Goal: Task Accomplishment & Management: Manage account settings

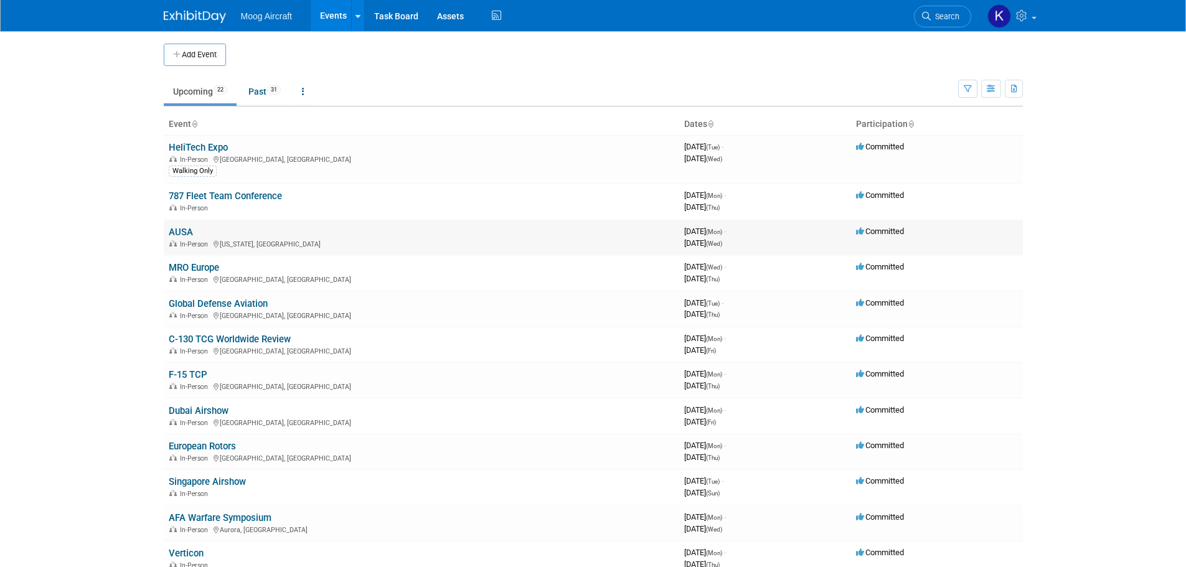
click at [185, 235] on link "AUSA" at bounding box center [181, 232] width 24 height 11
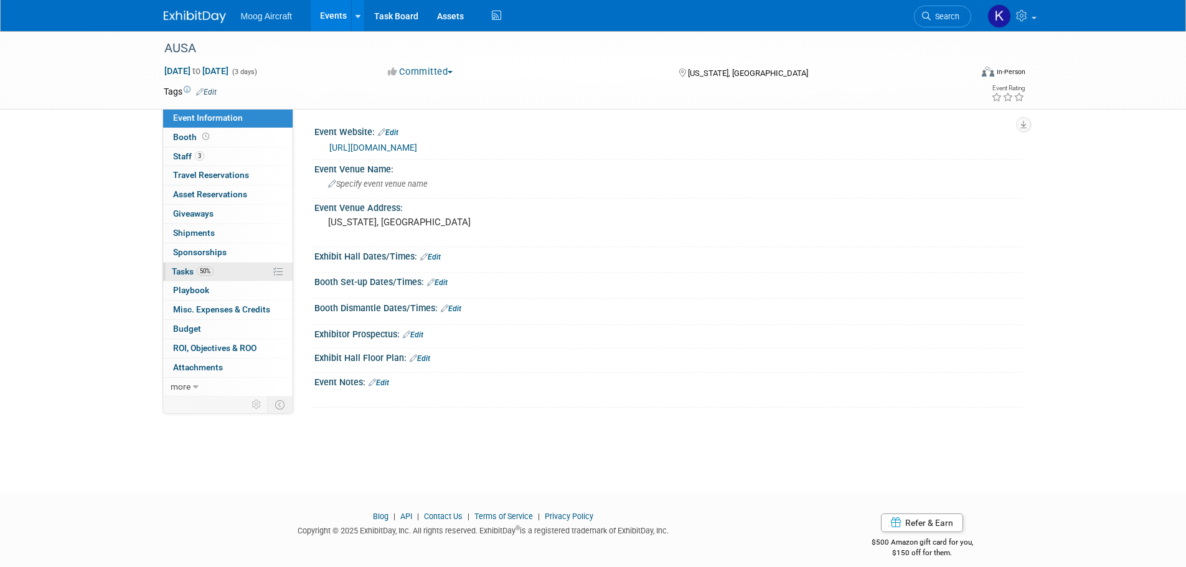
click at [184, 275] on span "Tasks 50%" at bounding box center [193, 271] width 42 height 10
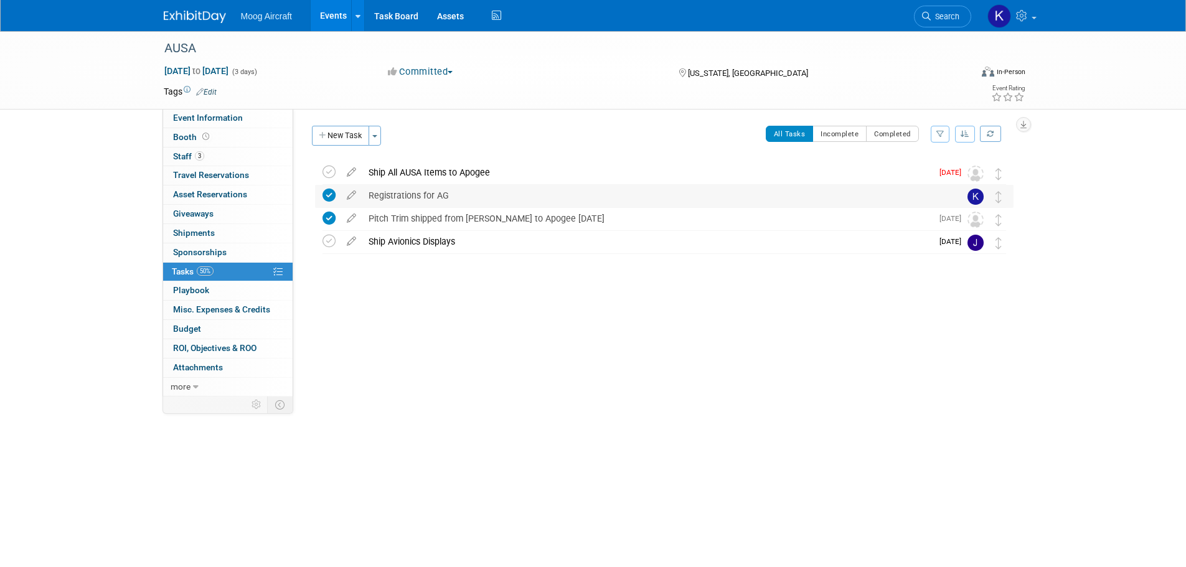
click at [435, 191] on div "Registrations for AG" at bounding box center [652, 195] width 580 height 21
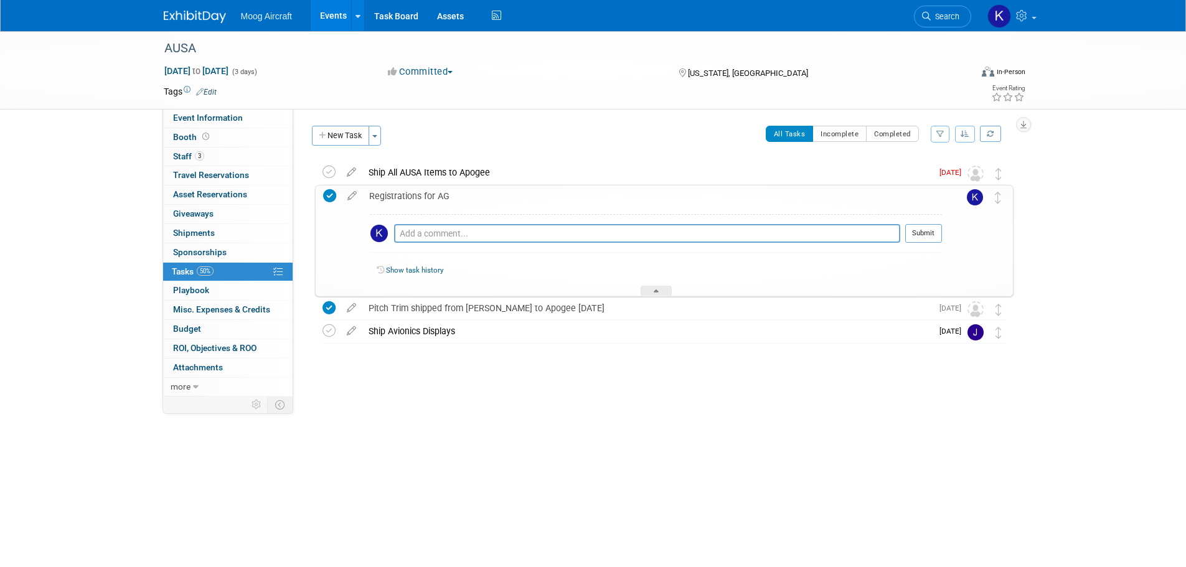
click at [432, 197] on div "Registrations for AG" at bounding box center [652, 196] width 579 height 21
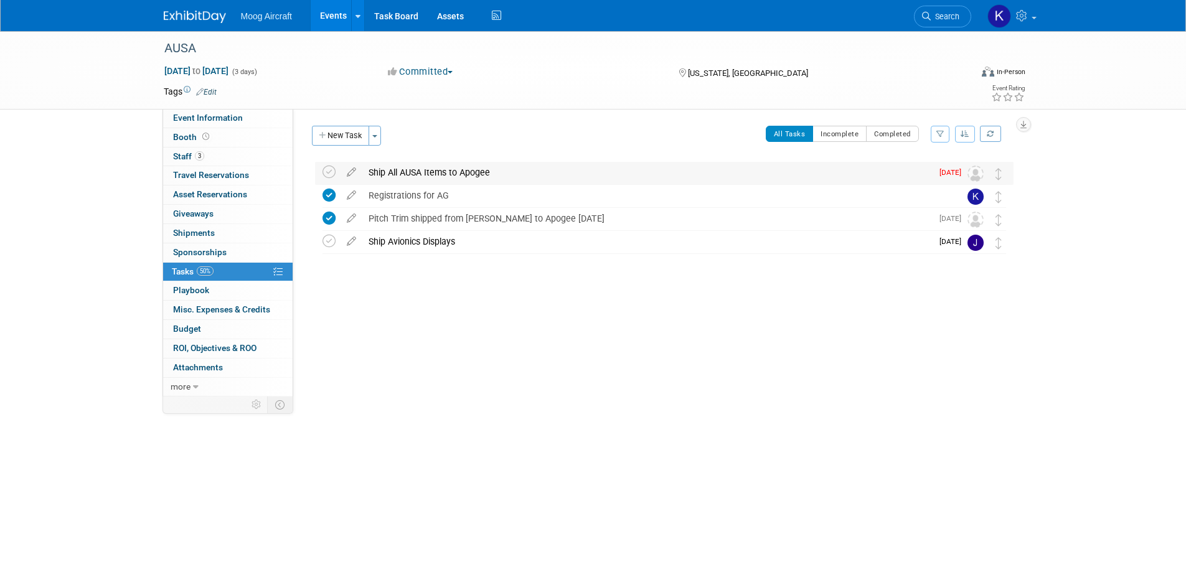
click at [438, 164] on div "Ship All AUSA Items to Apogee" at bounding box center [647, 172] width 570 height 21
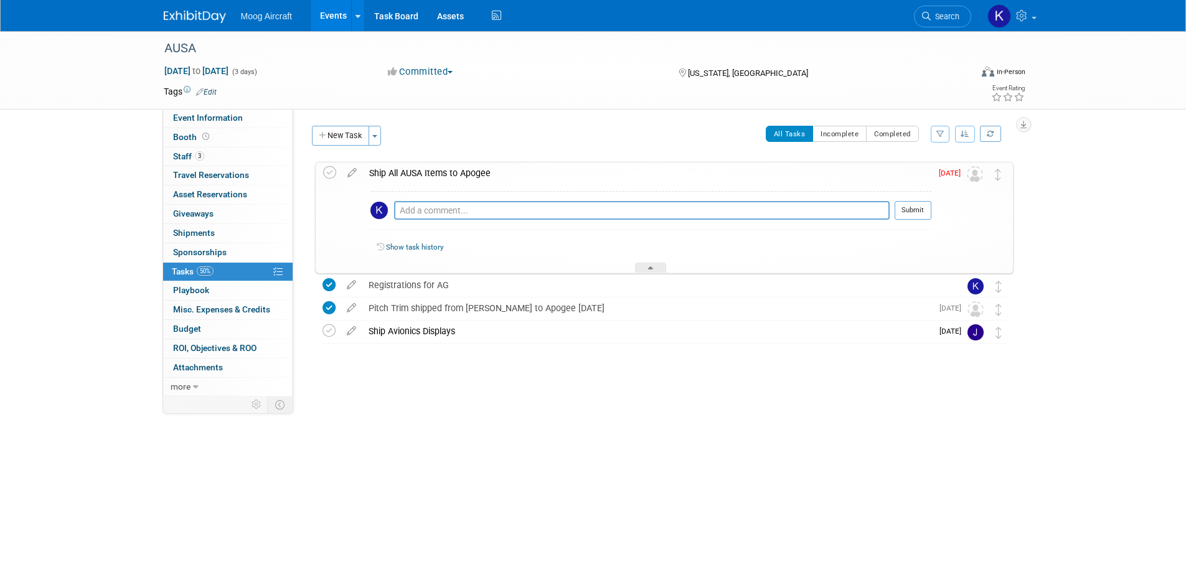
click at [438, 164] on div "Ship All AUSA Items to Apogee" at bounding box center [647, 173] width 568 height 21
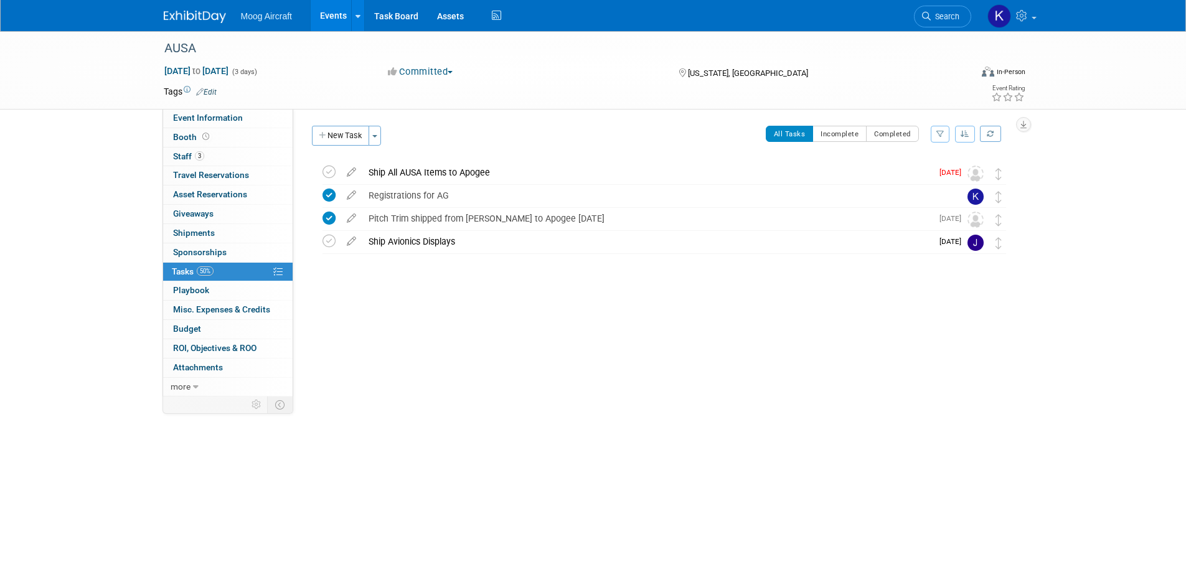
click at [194, 11] on img at bounding box center [195, 17] width 62 height 12
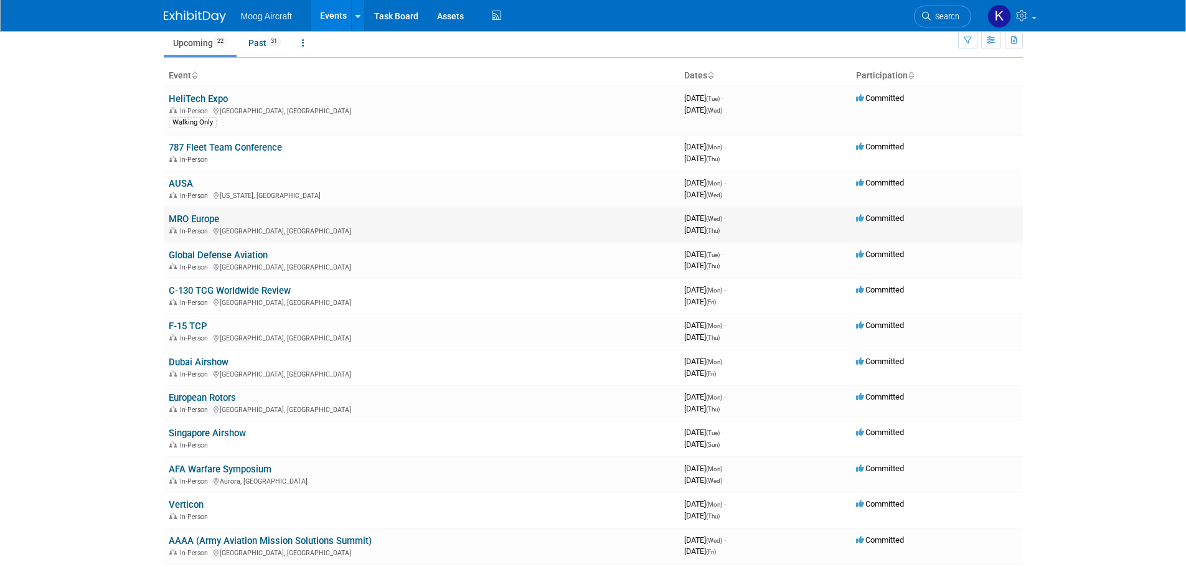
scroll to position [125, 0]
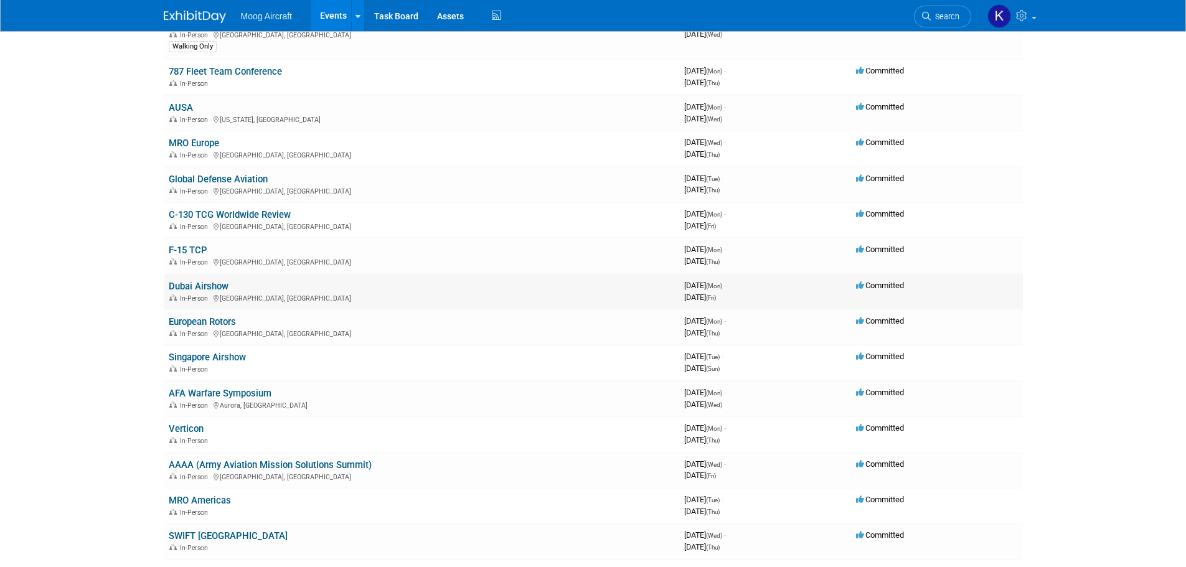
click at [200, 287] on link "Dubai Airshow" at bounding box center [199, 286] width 60 height 11
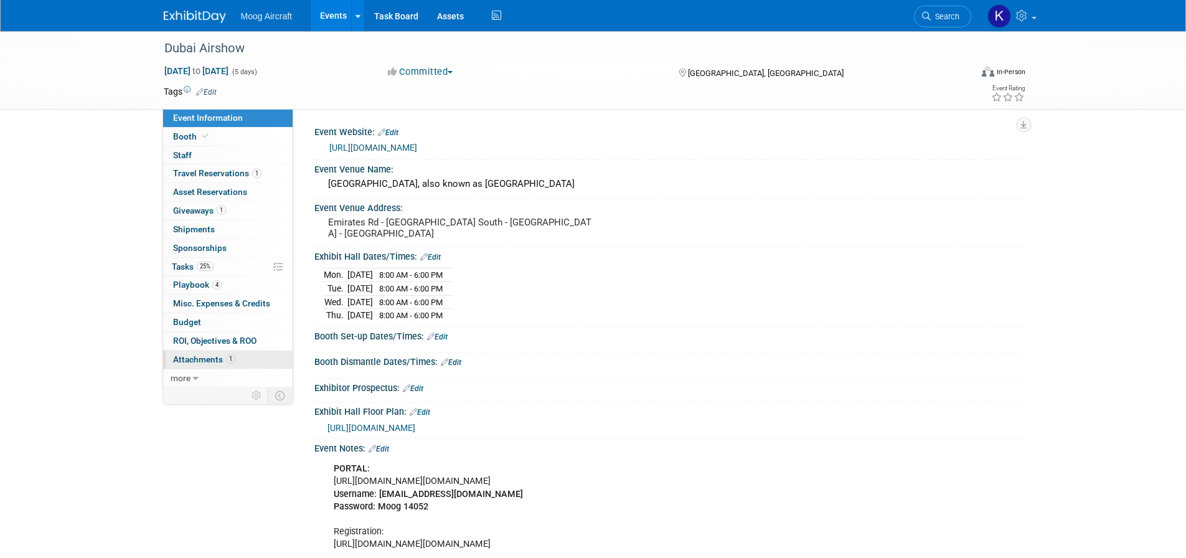
click at [195, 362] on span "Attachments 1" at bounding box center [204, 359] width 62 height 10
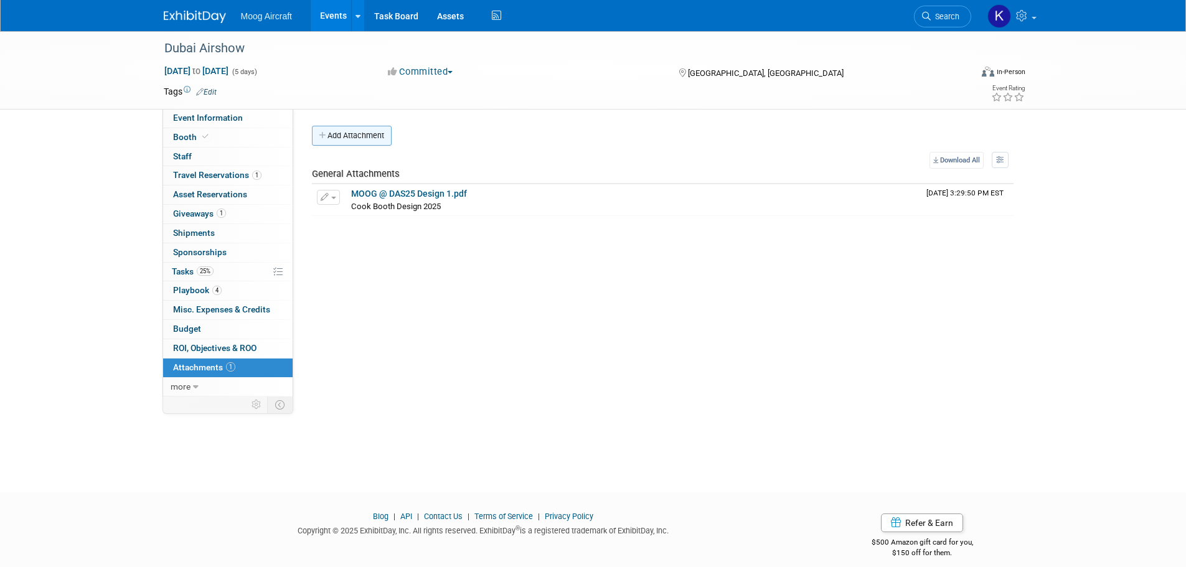
click at [369, 130] on button "Add Attachment" at bounding box center [352, 136] width 80 height 20
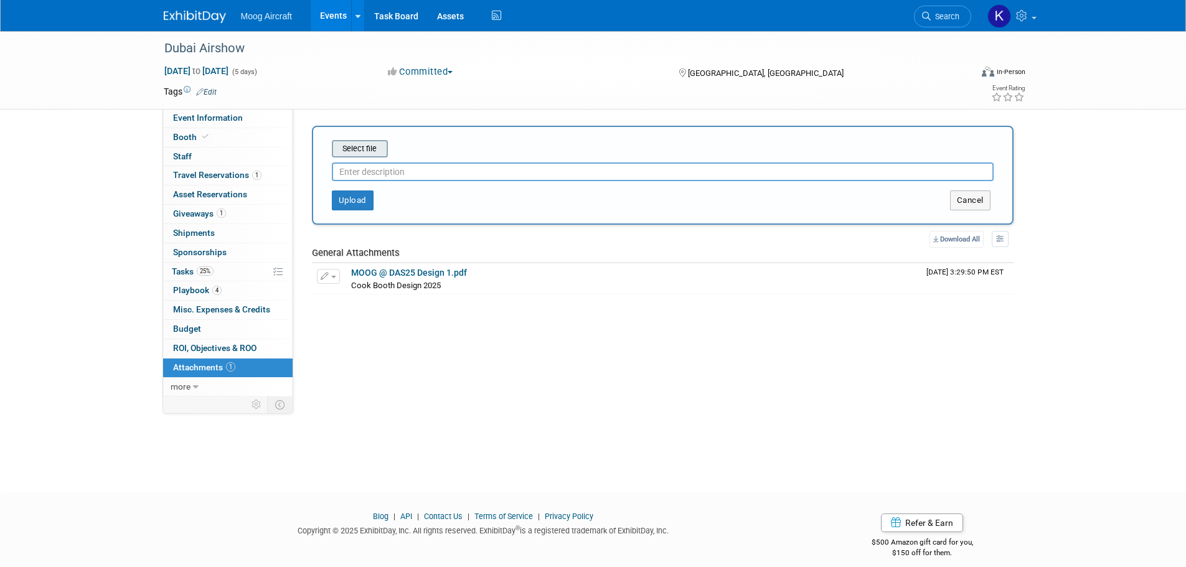
click at [342, 153] on input "file" at bounding box center [312, 148] width 148 height 15
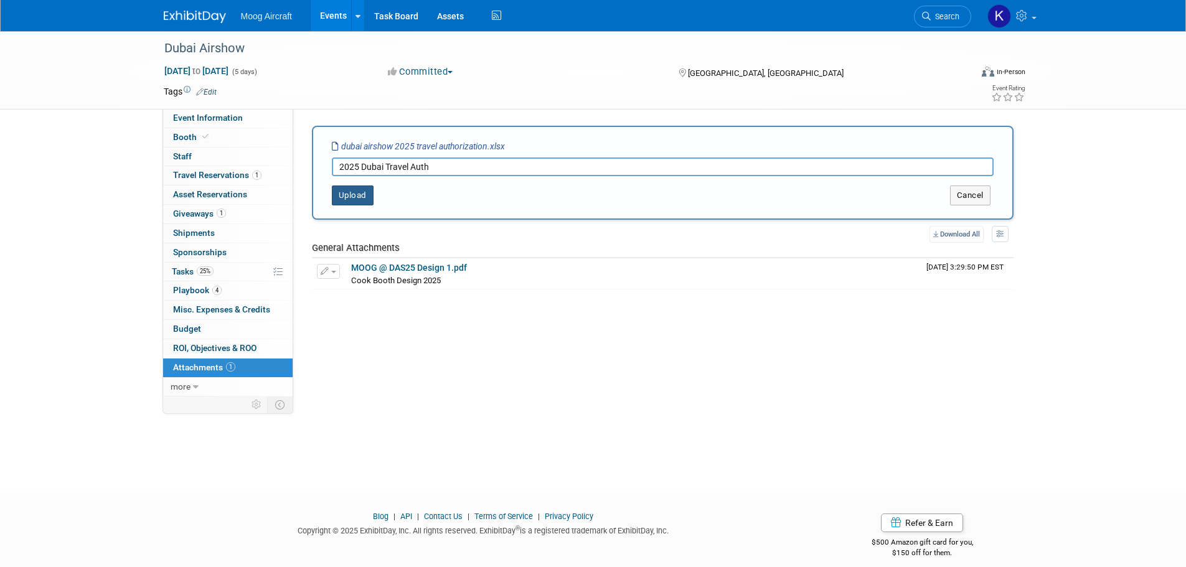
type input "2025 Dubai Travel Auth"
click at [347, 205] on div "Select file dubai airshow 2025 travel authorization.xlsx 2025 Dubai Travel Auth…" at bounding box center [663, 173] width 702 height 94
click at [348, 199] on button "Upload" at bounding box center [353, 196] width 42 height 20
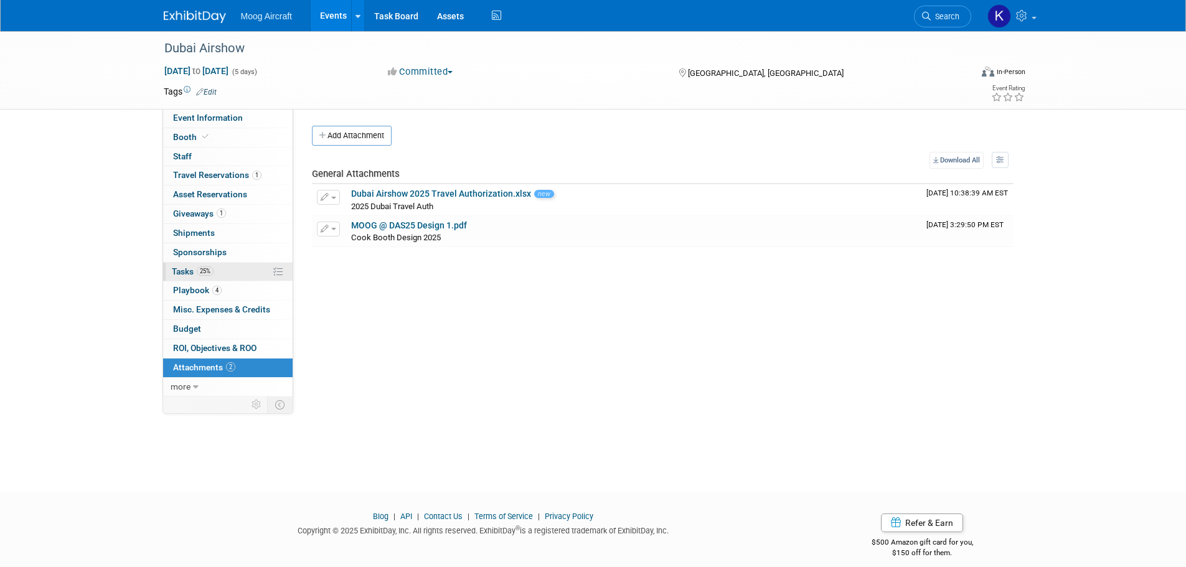
click at [176, 267] on span "Tasks 25%" at bounding box center [193, 271] width 42 height 10
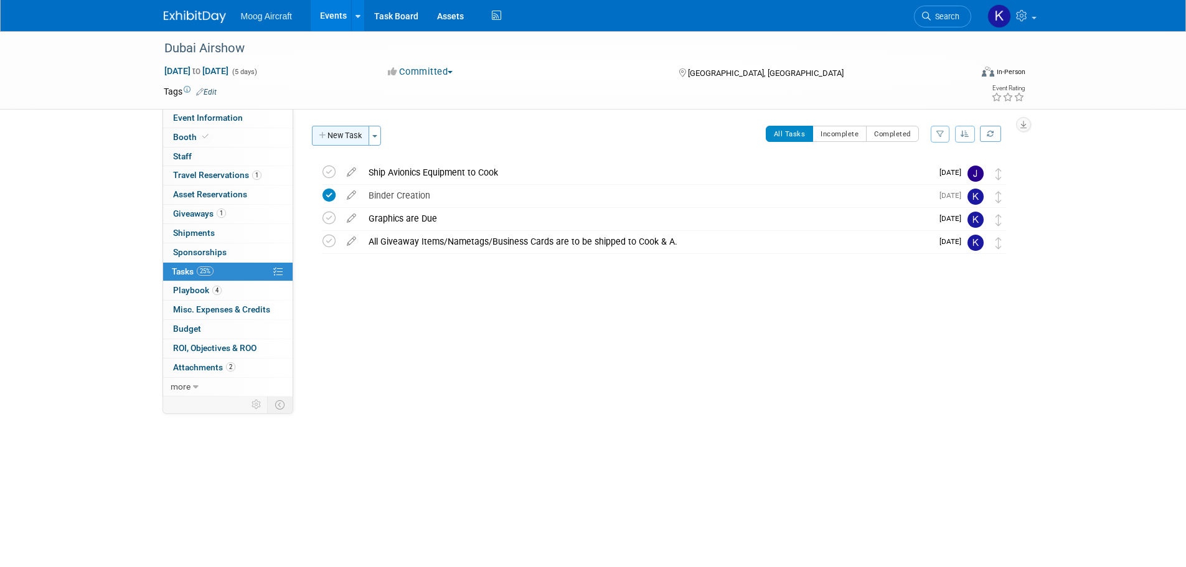
click at [348, 138] on button "New Task" at bounding box center [340, 136] width 57 height 20
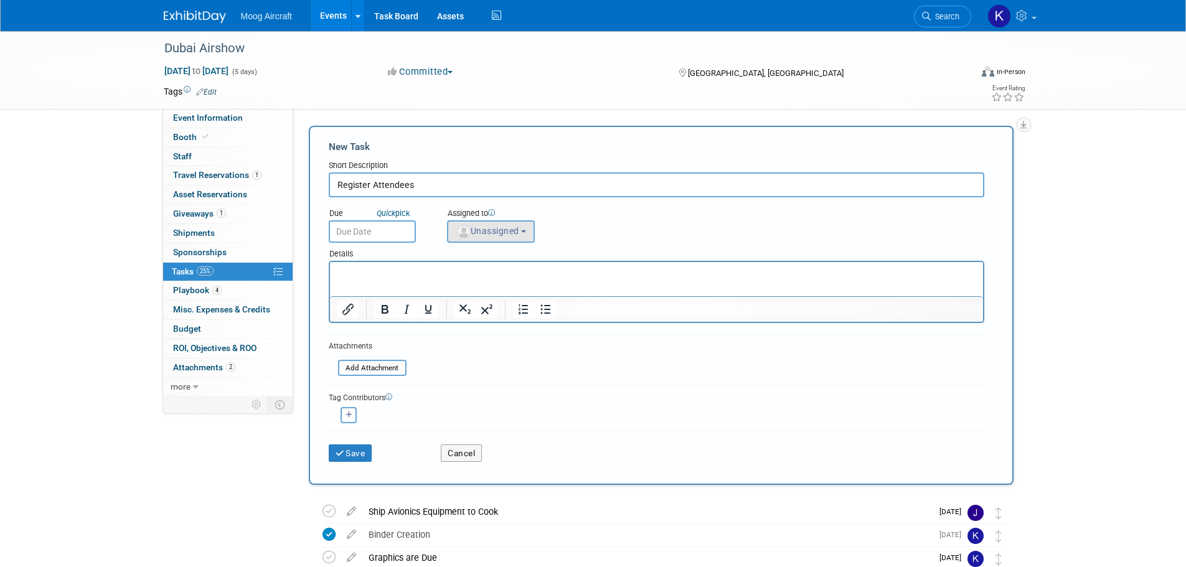
type input "Register Attendees"
click at [517, 232] on span "Unassigned" at bounding box center [488, 231] width 64 height 10
click at [514, 290] on label "Kelsey Blackley (me)" at bounding box center [519, 288] width 130 height 20
click at [450, 290] on input "Kelsey Blackley (me)" at bounding box center [445, 286] width 8 height 8
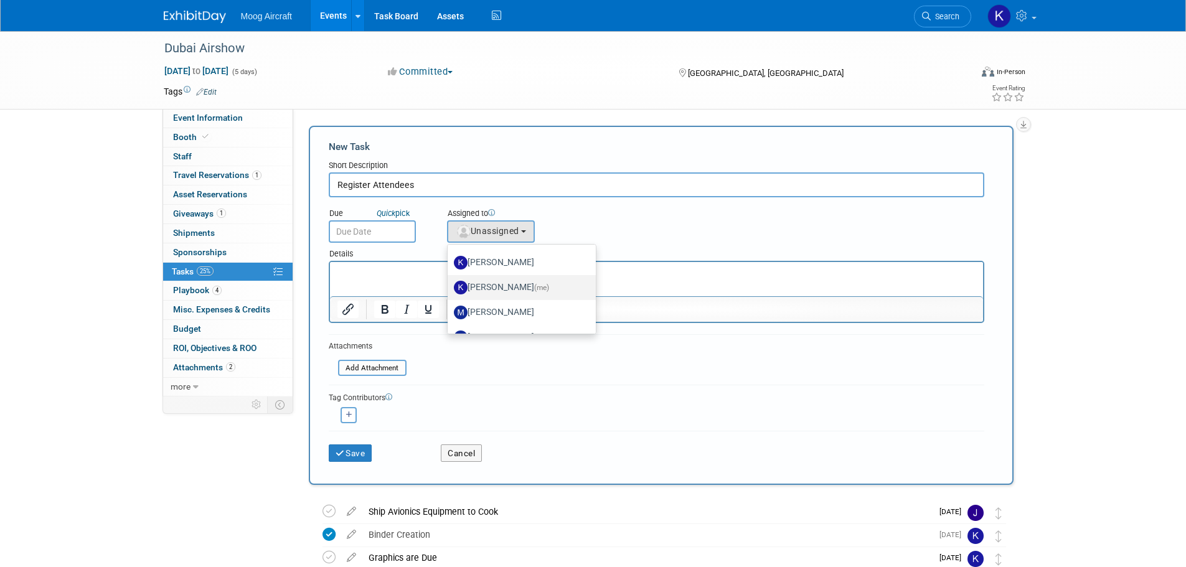
select select "64ef0a58-04af-4deb-8944-522dab8297dc"
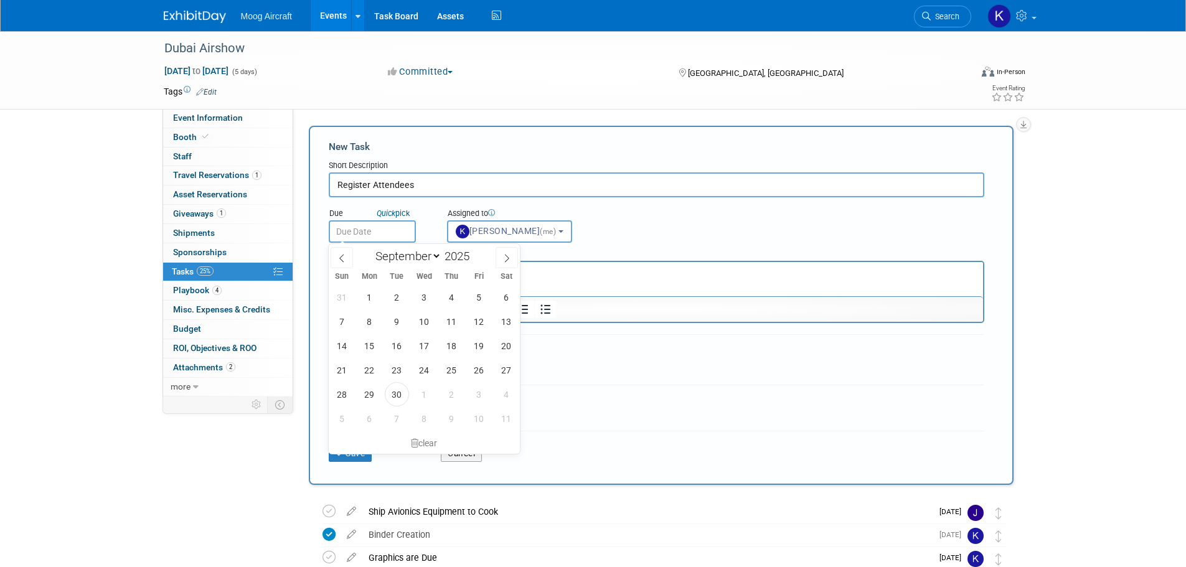
click at [360, 232] on input "text" at bounding box center [372, 231] width 87 height 22
click at [469, 394] on span "3" at bounding box center [479, 394] width 24 height 24
type input "Oct 3, 2025"
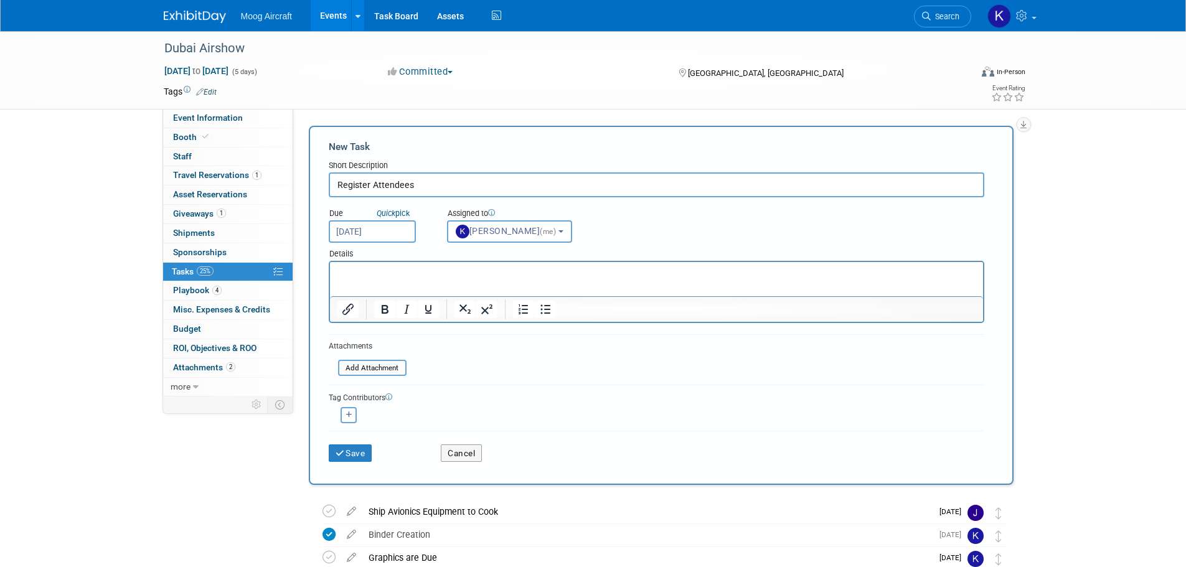
drag, startPoint x: 377, startPoint y: 262, endPoint x: 47, endPoint y: 0, distance: 421.4
click at [377, 262] on iframe at bounding box center [656, 279] width 653 height 34
click at [364, 265] on html at bounding box center [655, 270] width 653 height 17
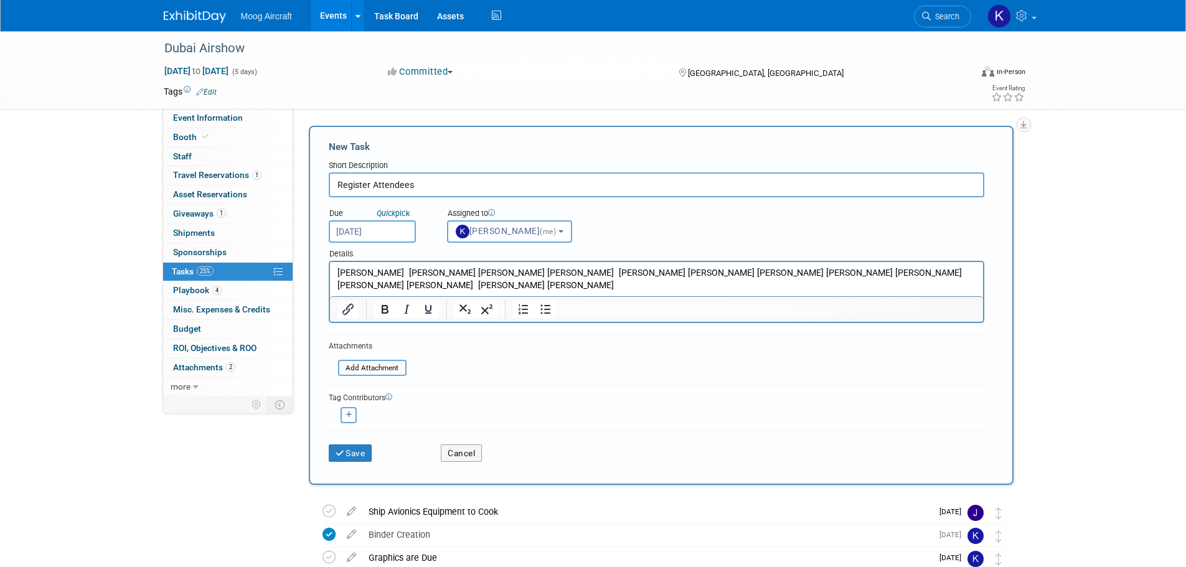
click at [389, 268] on p "Brent Myers Simon Gordon Smith Dave Grabau Mohan Krishna Roger Shuler Kay Bosta…" at bounding box center [656, 279] width 639 height 25
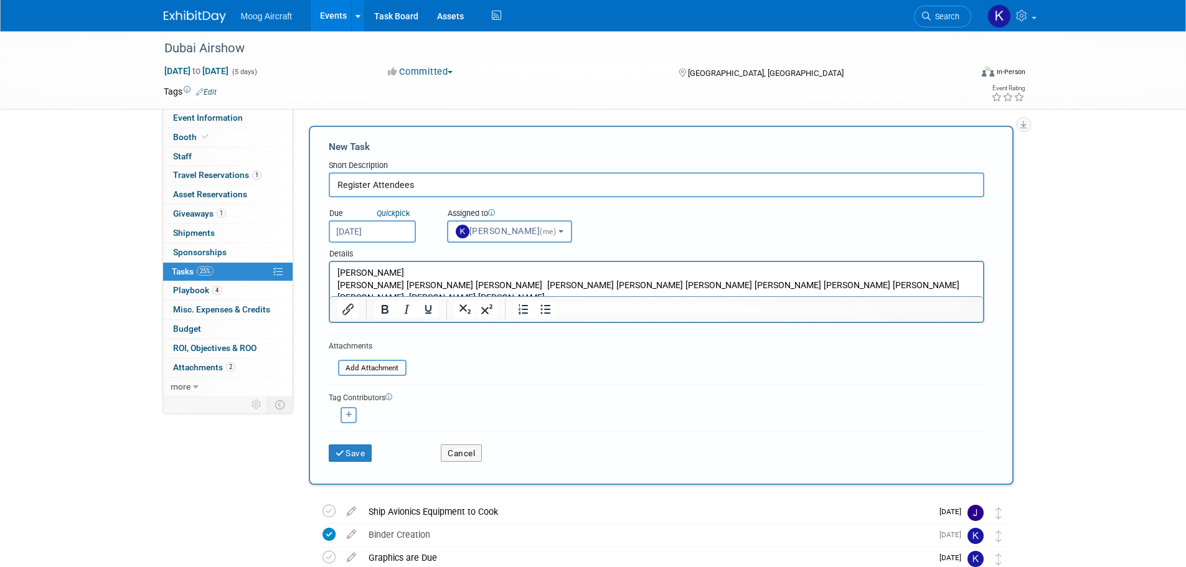
click at [422, 283] on p "Simon Gordon Smith Dave Grabau Mohan Krishna Roger Shuler Kay Bostaph Mary Marg…" at bounding box center [656, 292] width 639 height 25
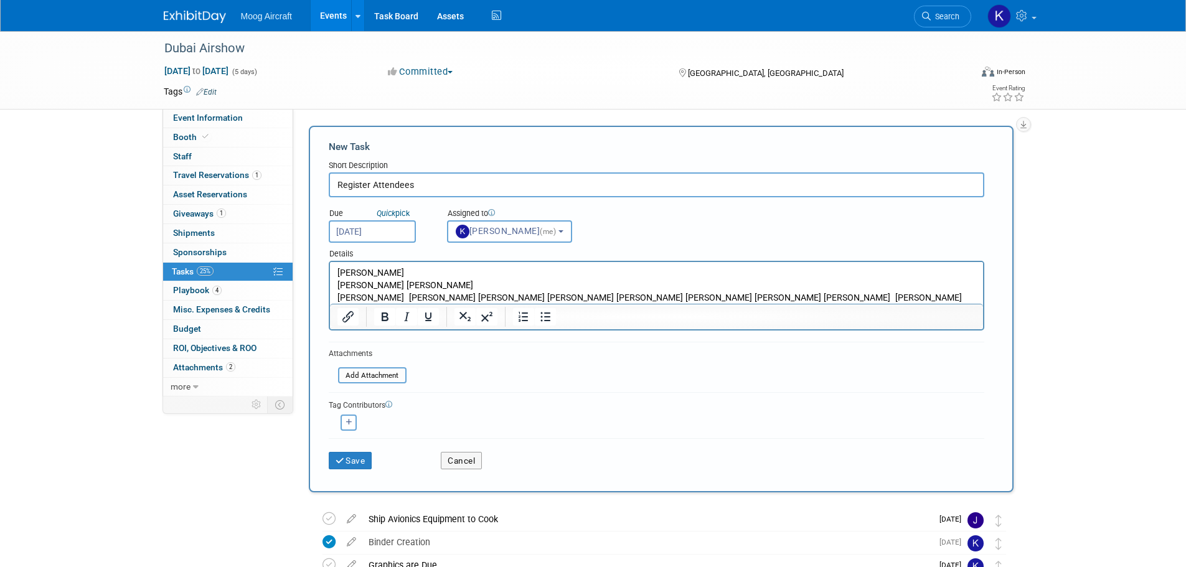
click at [394, 285] on p "Simon Gordon Smith" at bounding box center [656, 286] width 639 height 12
click at [392, 296] on p "Dave Grabau Mohan Krishna Roger Shuler Kay Bostaph Mary Margaret McKee Paul Blu…" at bounding box center [656, 304] width 639 height 25
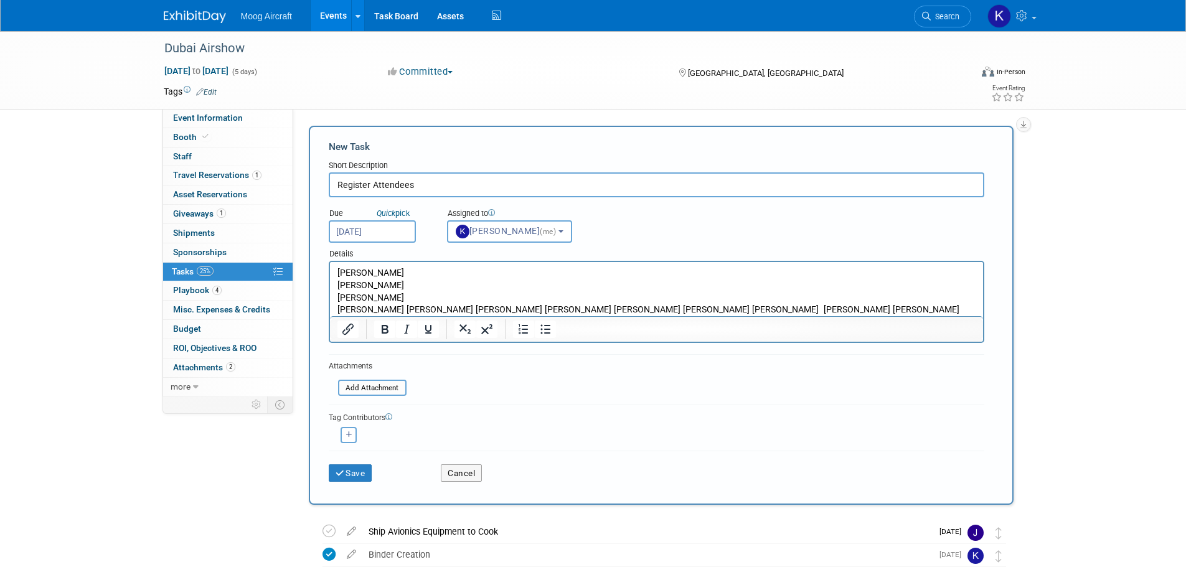
click at [399, 308] on p "Mohan Krishna Roger Shuler Kay Bostaph Mary Margaret McKee Paul Blunden JP Rieu…" at bounding box center [656, 310] width 639 height 12
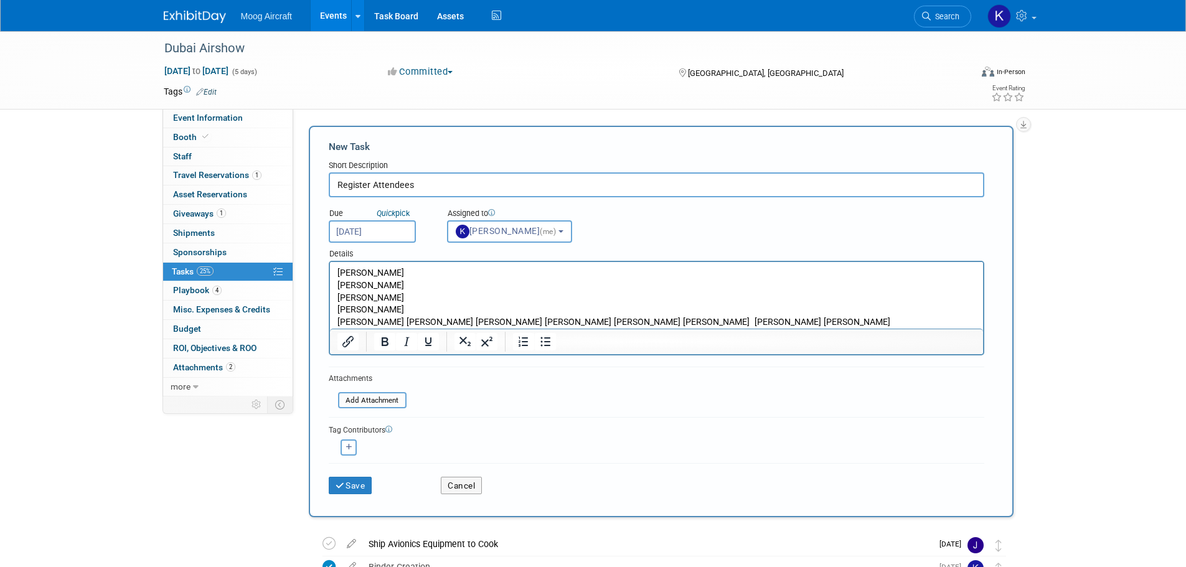
click at [389, 319] on p "Roger Shuler Kay Bostaph Mary Margaret McKee Paul Blunden JP Rieuf Sunny Kalsi …" at bounding box center [656, 322] width 639 height 12
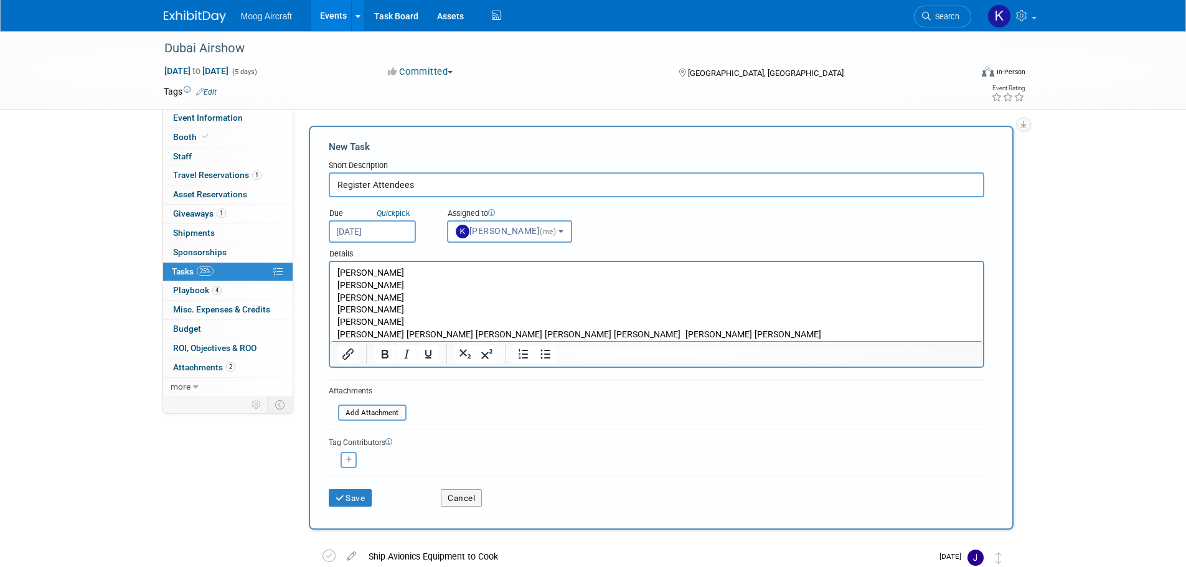
click at [388, 332] on p "Kay Bostaph Mary Margaret McKee Paul Blunden JP Rieuf Sunny Kalsi Guy Berry Nic…" at bounding box center [656, 335] width 639 height 12
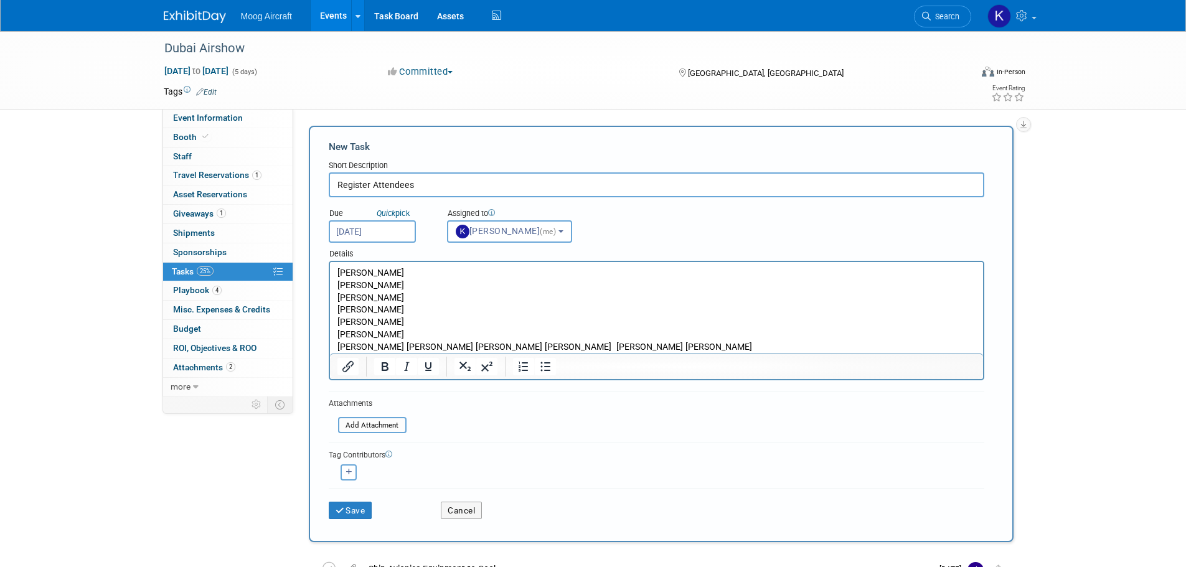
click at [428, 344] on p "Mary Margaret McKee Paul Blunden JP Rieuf Sunny Kalsi Guy Berry Nick Bogner" at bounding box center [656, 347] width 639 height 12
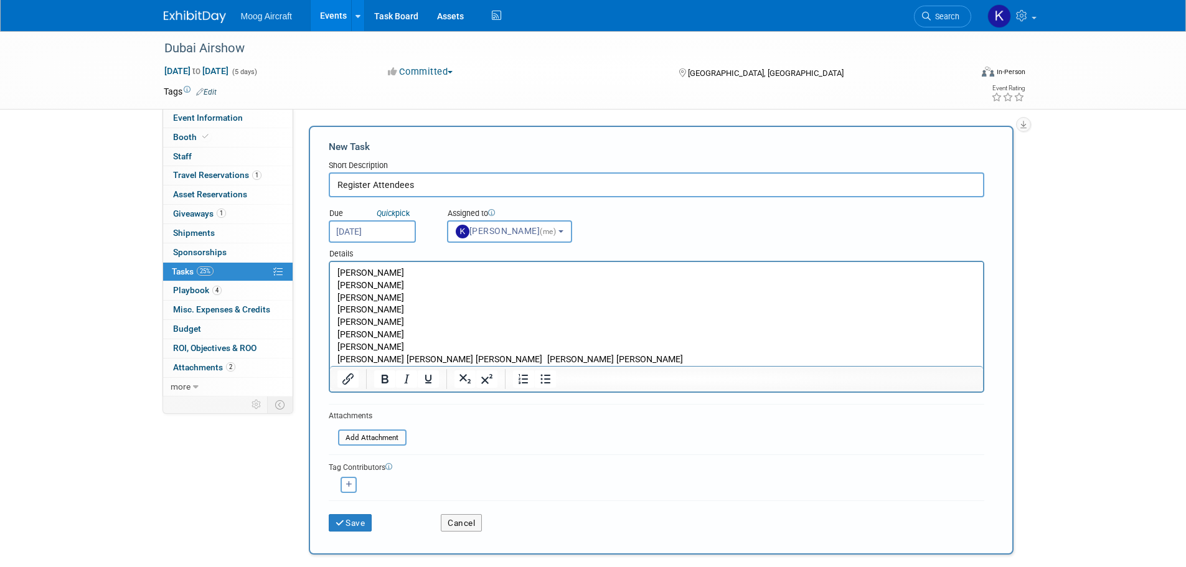
click at [389, 360] on p "Paul Blunden JP Rieuf Sunny Kalsi Guy Berry Nick Bogner" at bounding box center [656, 360] width 639 height 12
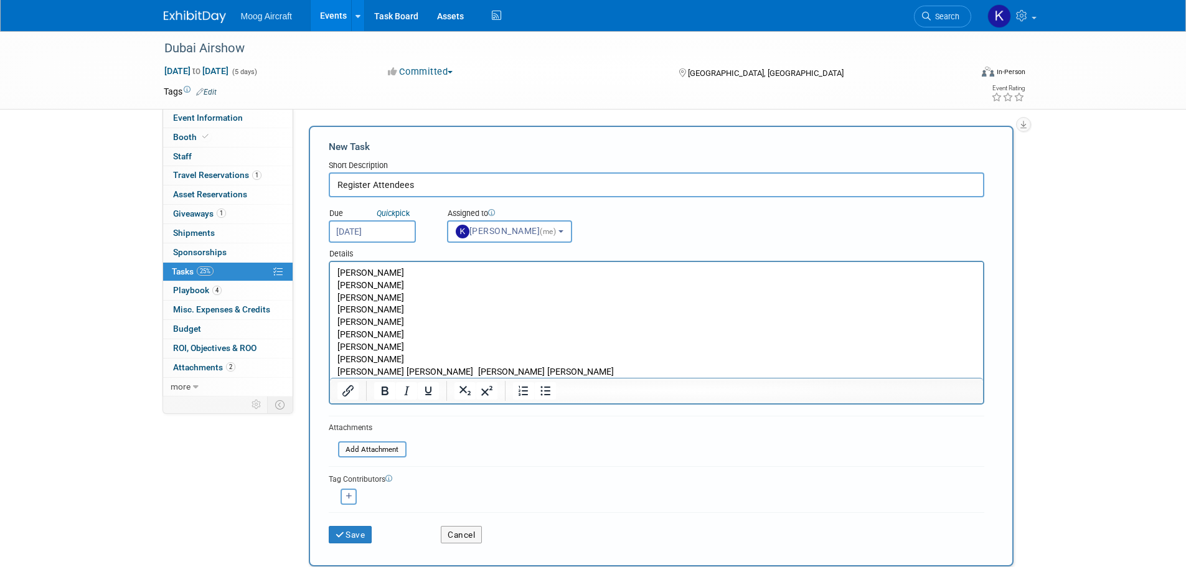
click at [372, 371] on p "JP Rieuf Sunny Kalsi Guy Berry Nick Bogner" at bounding box center [656, 372] width 639 height 12
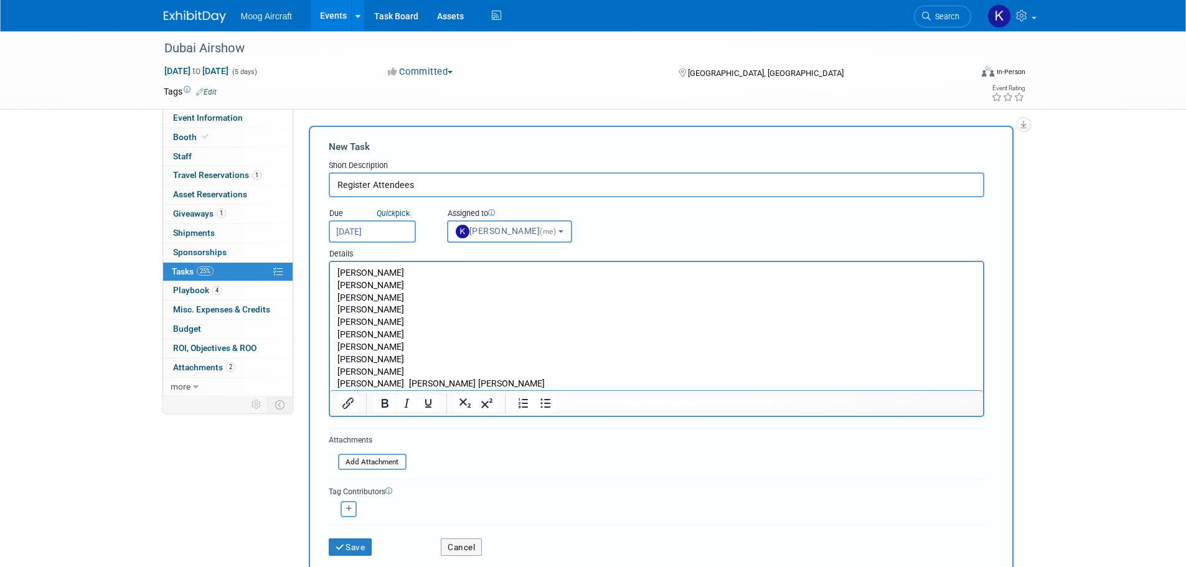
click at [390, 382] on p "Sunny Kalsi Guy Berry Nick Bogner" at bounding box center [656, 384] width 639 height 12
click at [389, 382] on p "Sunny Kalsi Guy Berry Nick Bogner" at bounding box center [656, 384] width 639 height 12
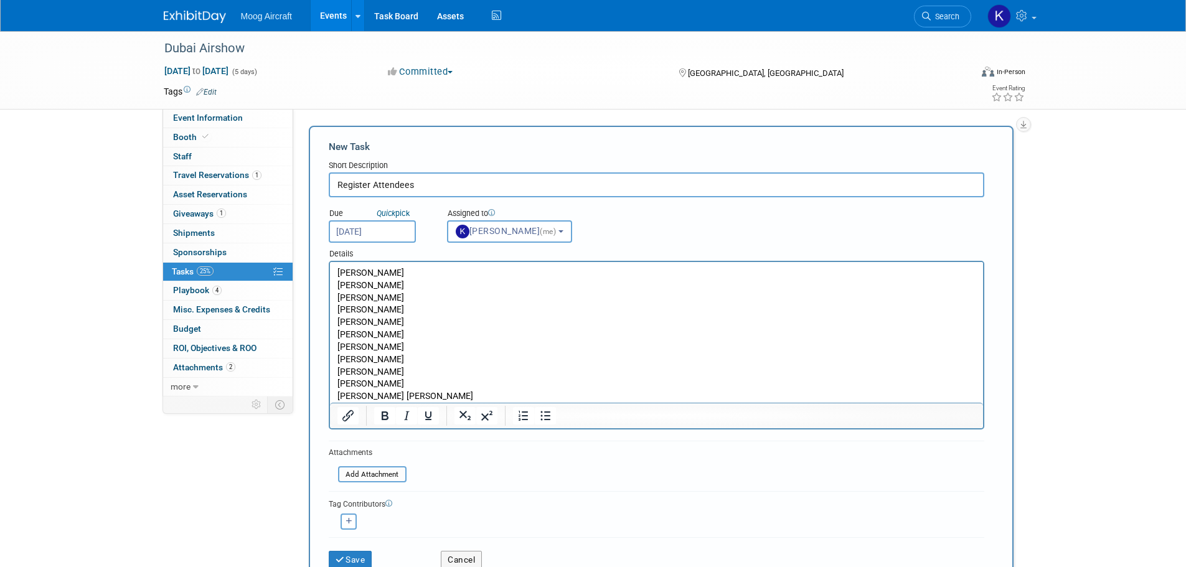
click at [377, 396] on p "Guy Berry Nick Bogner" at bounding box center [656, 396] width 639 height 12
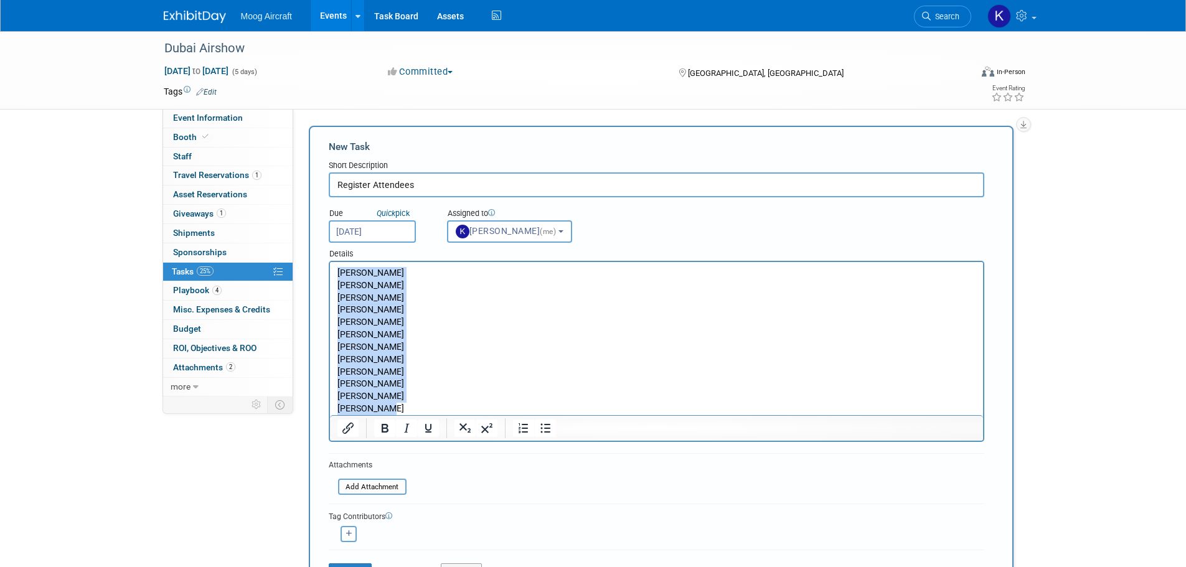
drag, startPoint x: 392, startPoint y: 406, endPoint x: 334, endPoint y: 276, distance: 142.2
click at [334, 276] on html "Brent Myers Simon Gordon-Smith Dave Grabau Mohan Krishna Roger Shuler Kay Bosta…" at bounding box center [655, 338] width 653 height 153
click at [523, 430] on icon "Numbered list" at bounding box center [523, 428] width 15 height 15
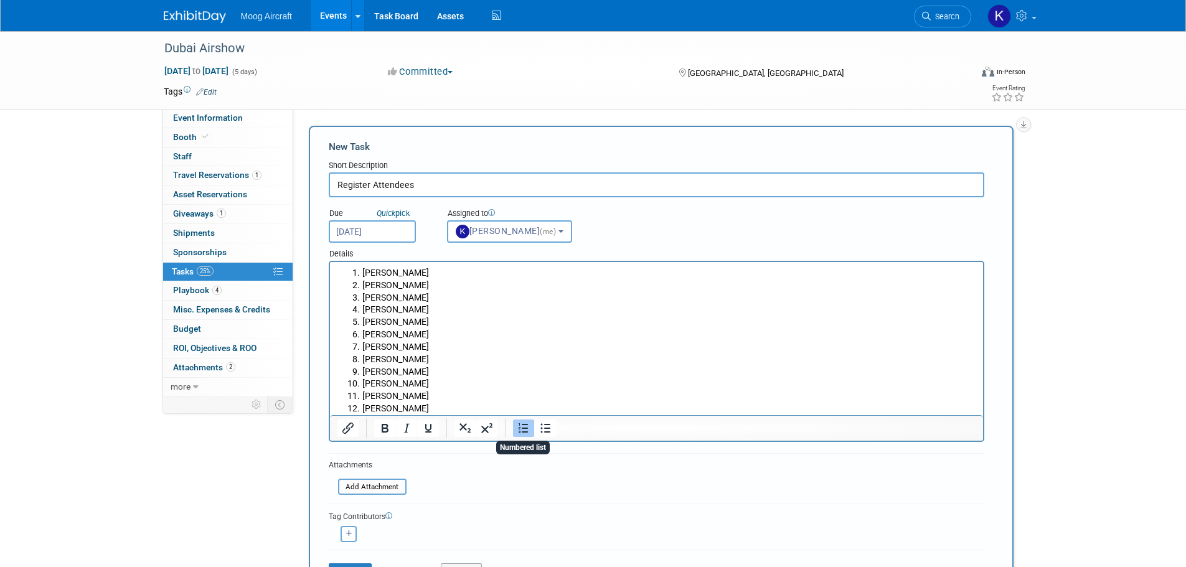
click at [469, 373] on li "JP Rieuf" at bounding box center [669, 372] width 614 height 12
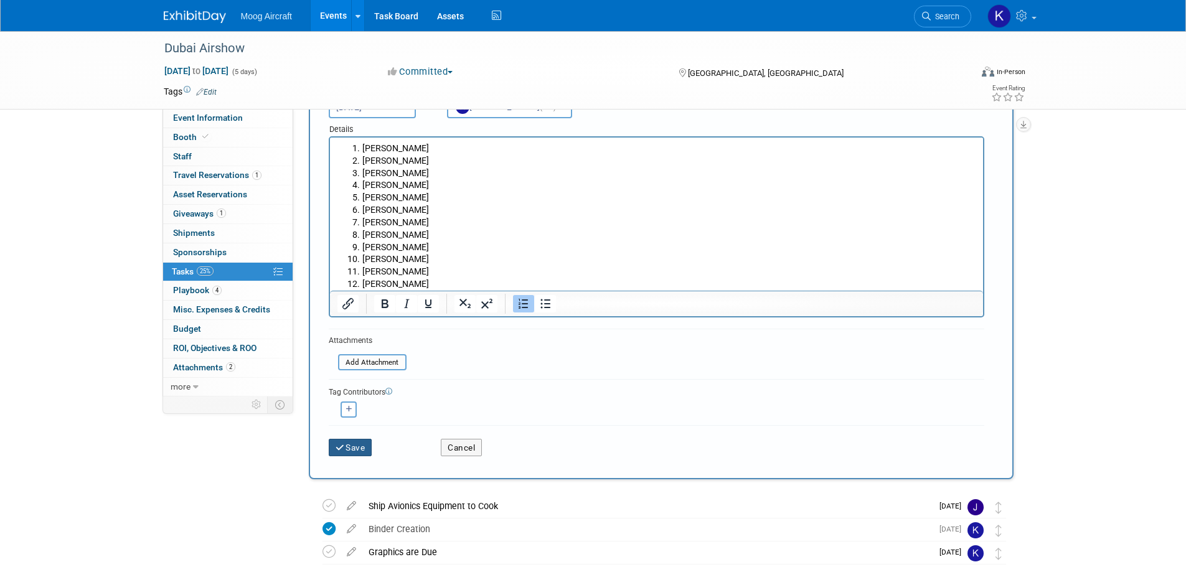
click at [353, 452] on button "Save" at bounding box center [351, 447] width 44 height 17
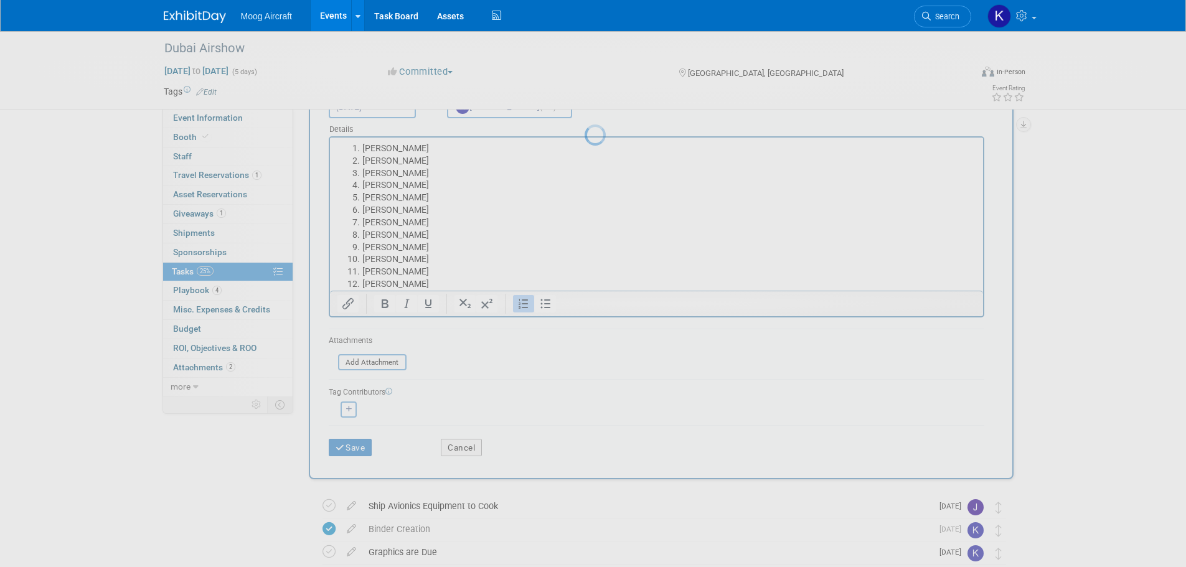
scroll to position [0, 0]
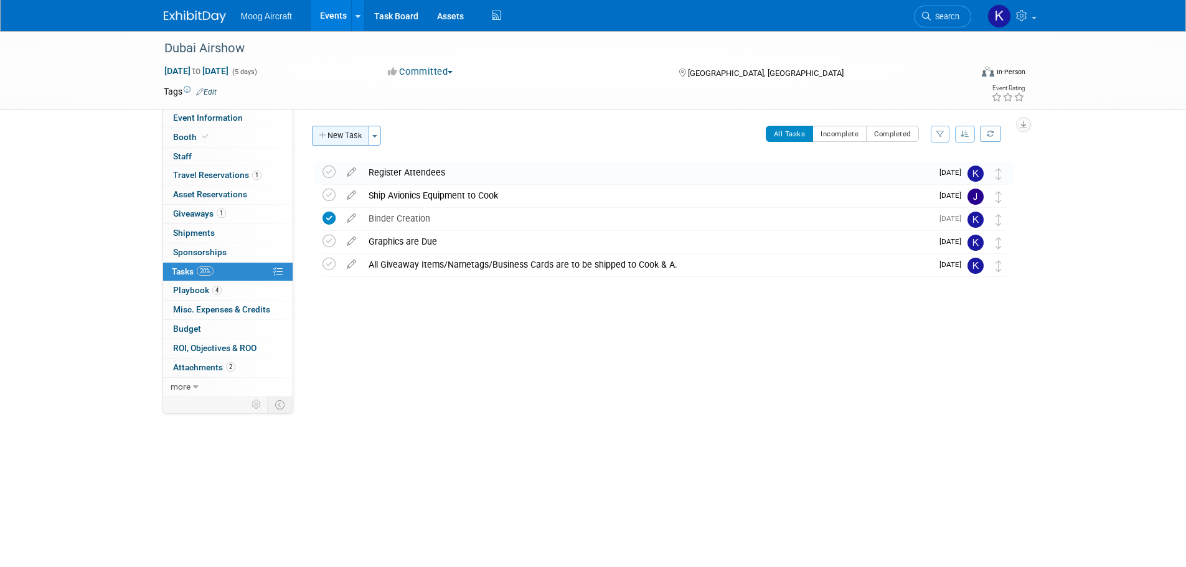
click at [340, 139] on button "New Task" at bounding box center [340, 136] width 57 height 20
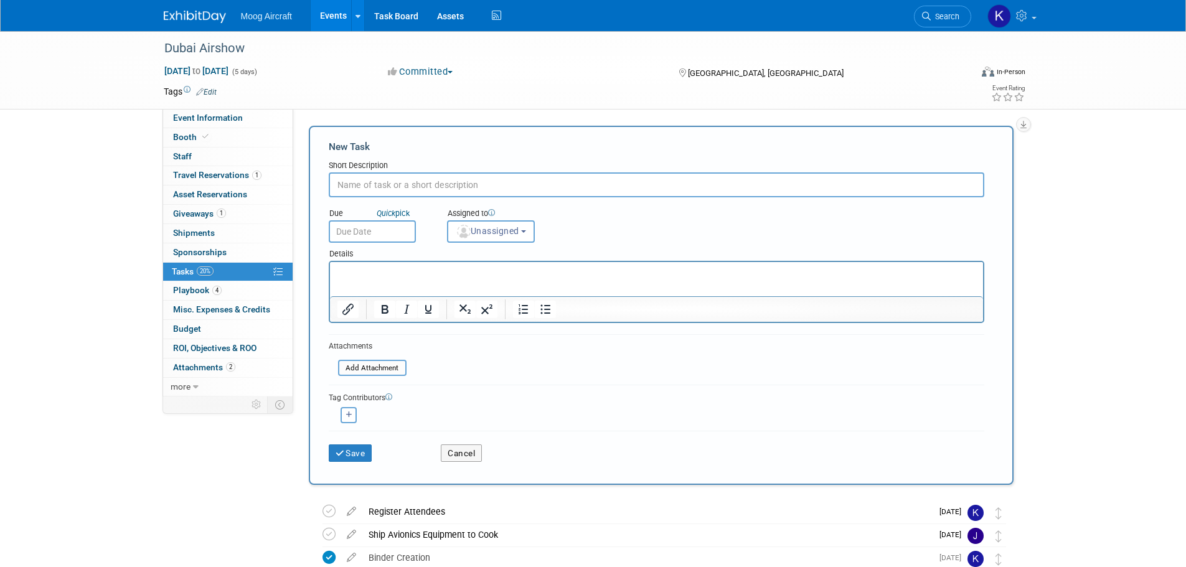
type input "P"
type input "Order Nametags"
drag, startPoint x: 357, startPoint y: 448, endPoint x: 286, endPoint y: 330, distance: 137.7
click at [357, 448] on button "Save" at bounding box center [351, 453] width 44 height 17
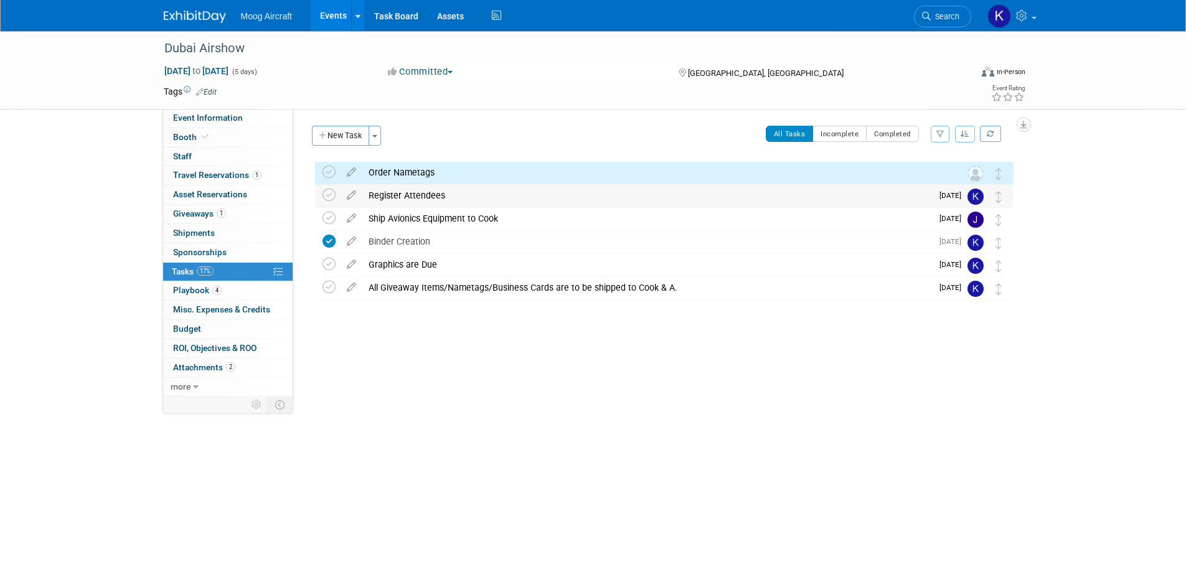
click at [406, 197] on div "Register Attendees" at bounding box center [647, 195] width 570 height 21
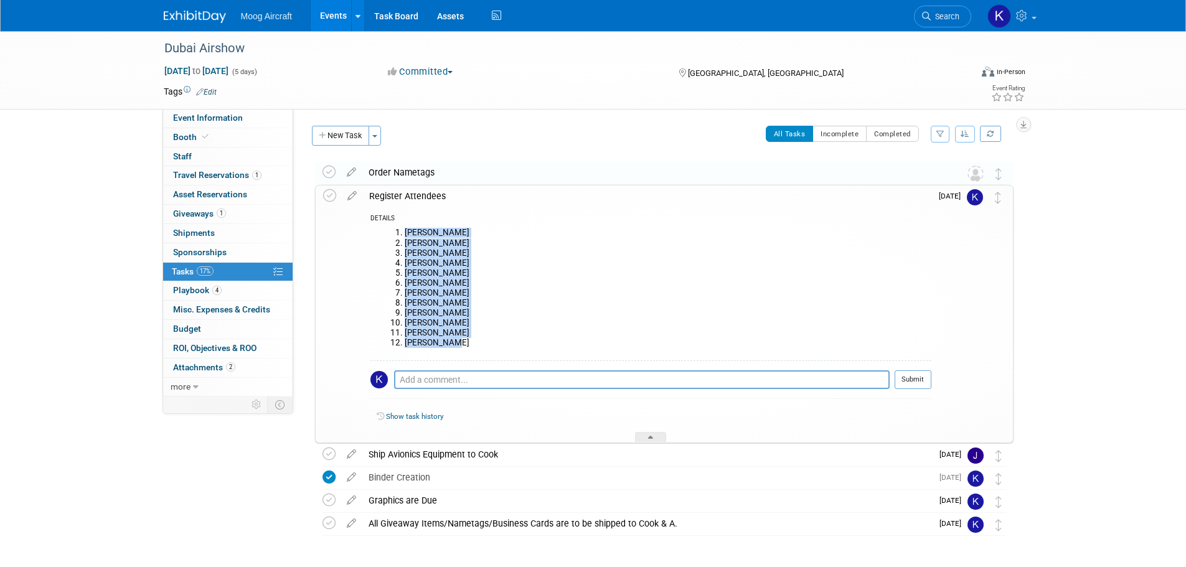
drag, startPoint x: 454, startPoint y: 339, endPoint x: 387, endPoint y: 236, distance: 123.3
click at [387, 236] on ol "Brent Myers Simon Gordon-Smith Dave Grabau Mohan Krishna Roger Shuler Kay Bosta…" at bounding box center [656, 288] width 552 height 120
copy ol "Brent Myers Simon Gordon-Smith Dave Grabau Mohan Krishna Roger Shuler Kay Bosta…"
click at [331, 172] on icon at bounding box center [329, 172] width 13 height 13
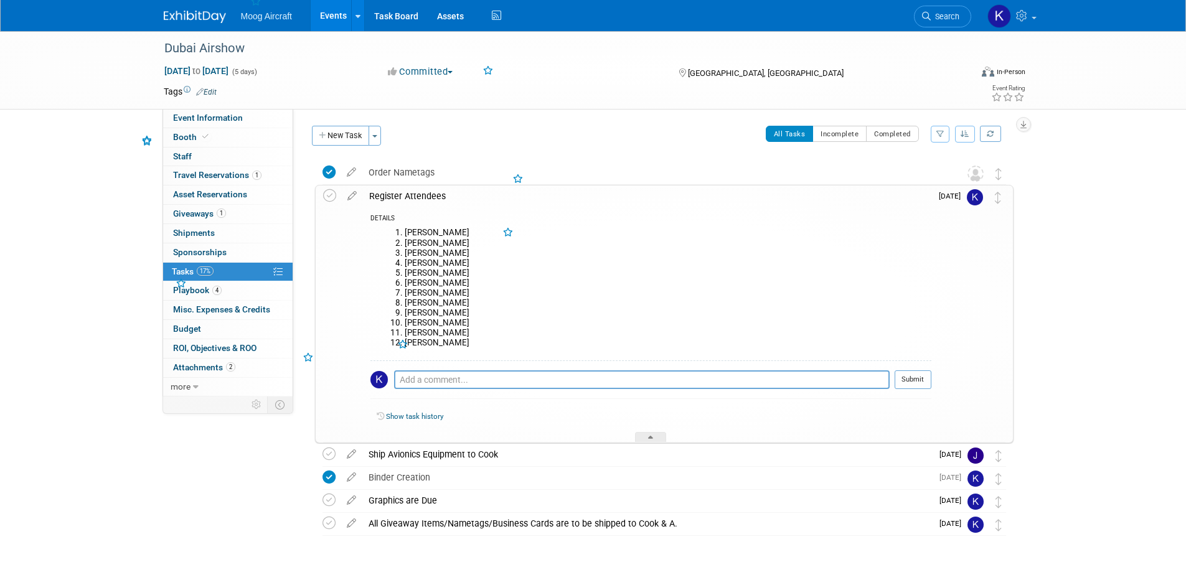
click at [374, 173] on div "Order Nametags" at bounding box center [652, 172] width 580 height 21
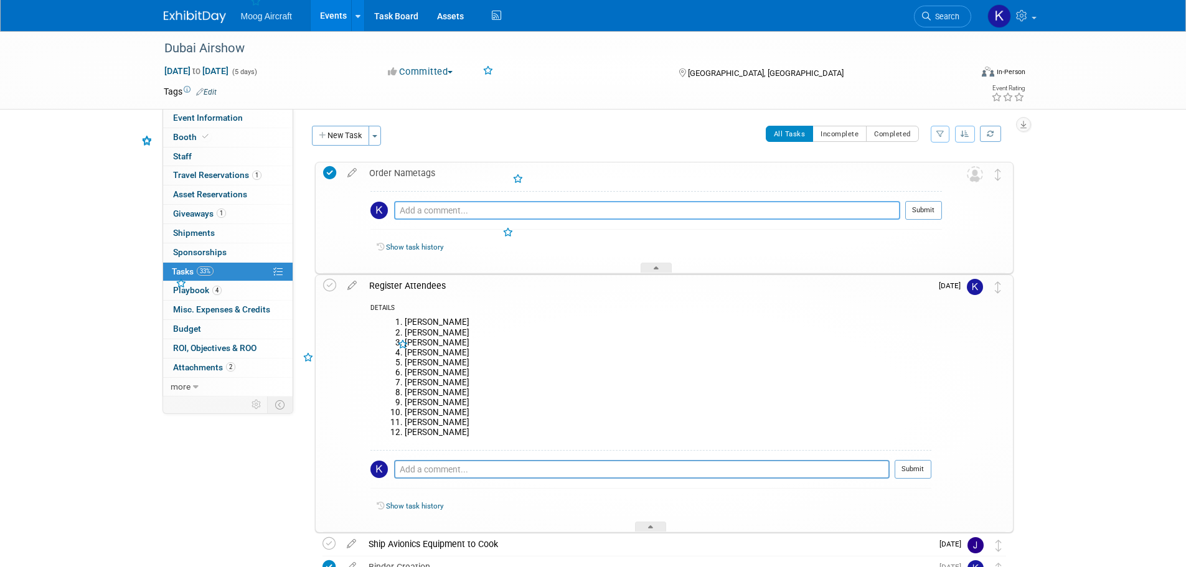
click at [412, 213] on textarea at bounding box center [647, 210] width 506 height 19
paste textarea "Brent Myers Simon Gordon-Smith Dave Grabau Mohan Krishna Roger Shuler Kay Bosta…"
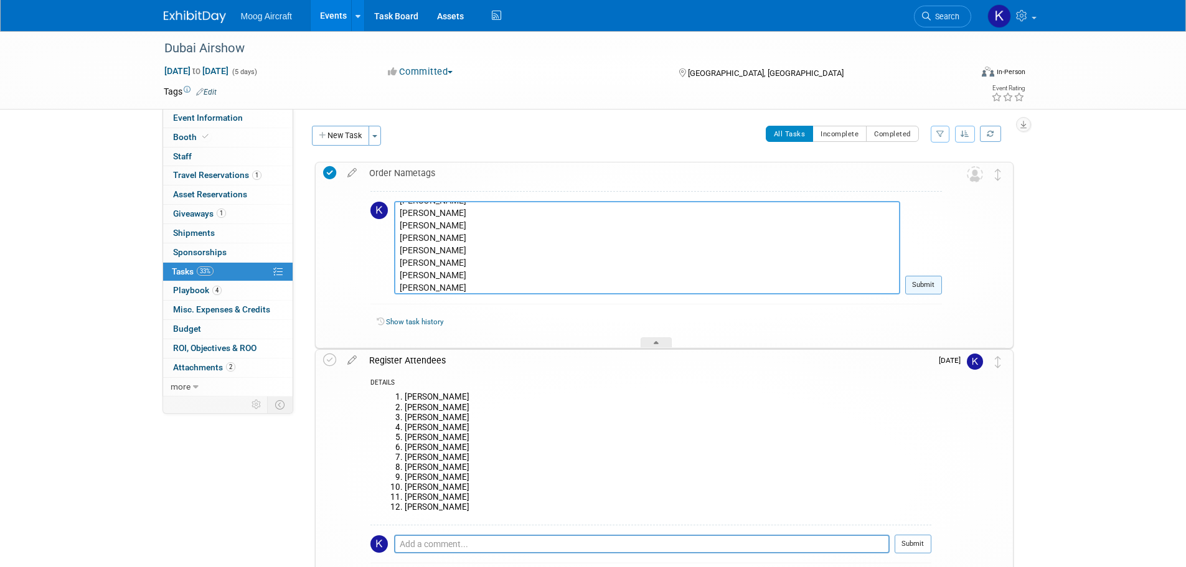
type textarea "Brent Myers Simon Gordon-Smith Dave Grabau Mohan Krishna Roger Shuler Kay Bosta…"
click at [915, 286] on button "Submit" at bounding box center [923, 285] width 37 height 19
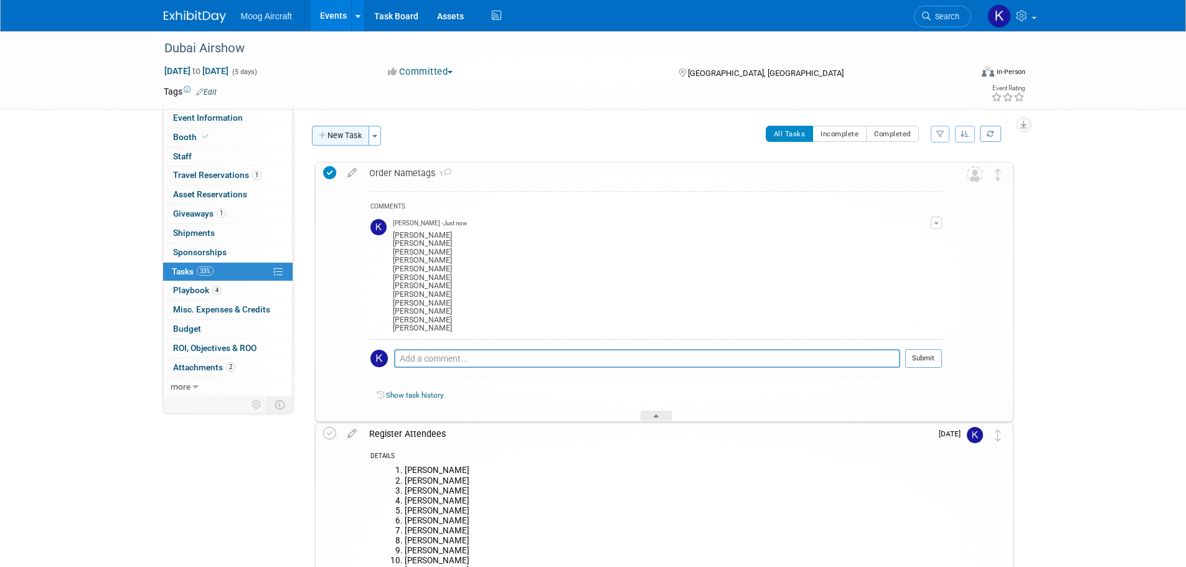
click at [341, 138] on button "New Task" at bounding box center [340, 136] width 57 height 20
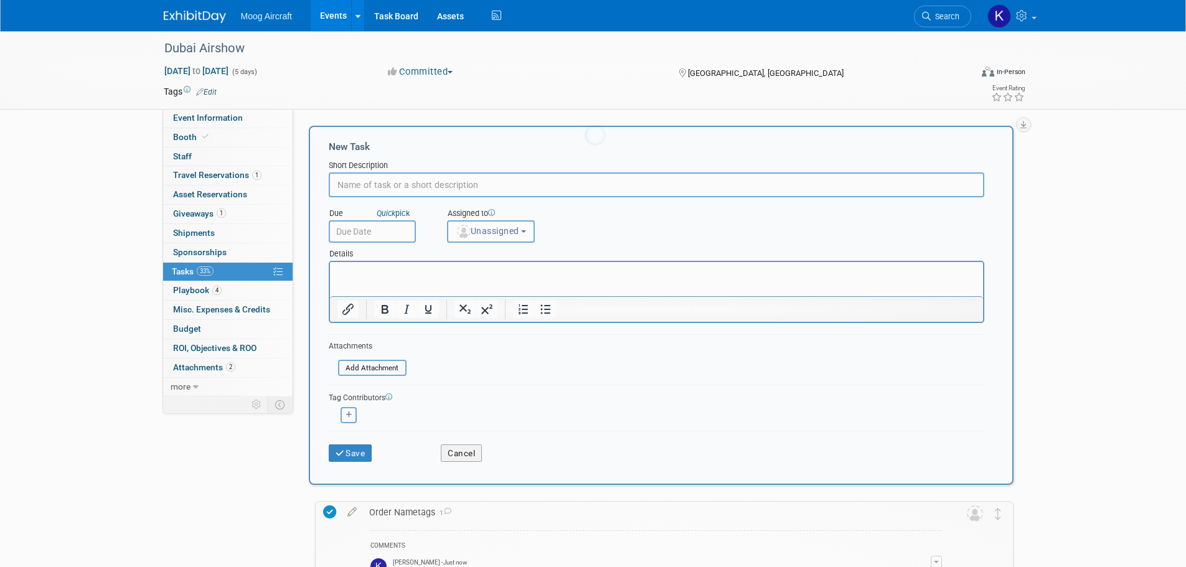
scroll to position [0, 0]
type input "Order Business Cards"
click at [391, 233] on input "text" at bounding box center [372, 231] width 87 height 22
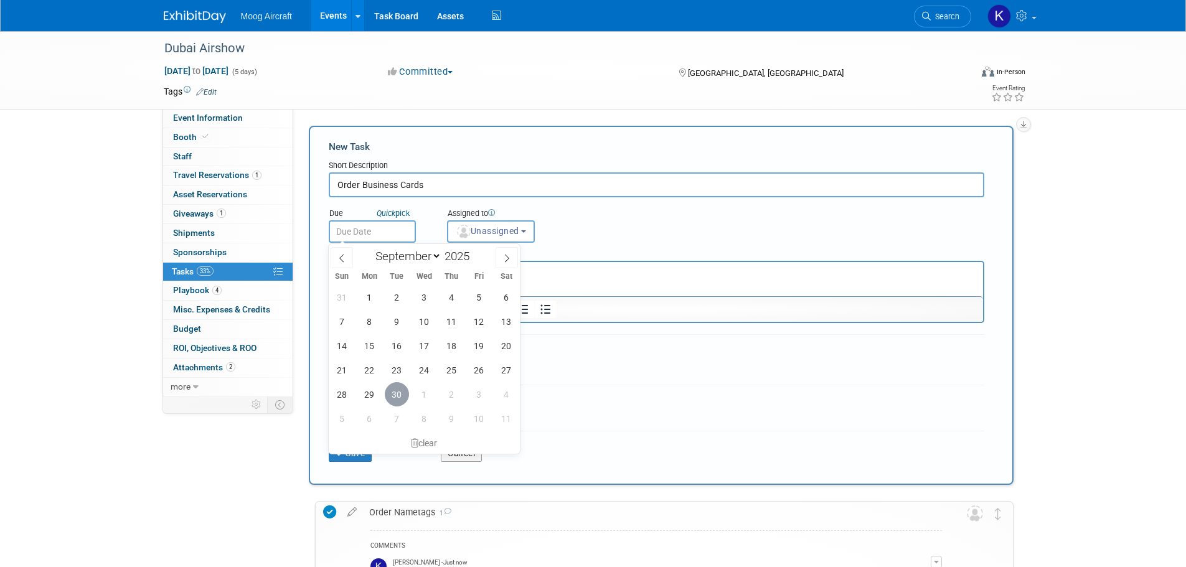
drag, startPoint x: 400, startPoint y: 386, endPoint x: 441, endPoint y: 329, distance: 70.1
click at [400, 385] on span "30" at bounding box center [397, 394] width 24 height 24
type input "Sep 30, 2025"
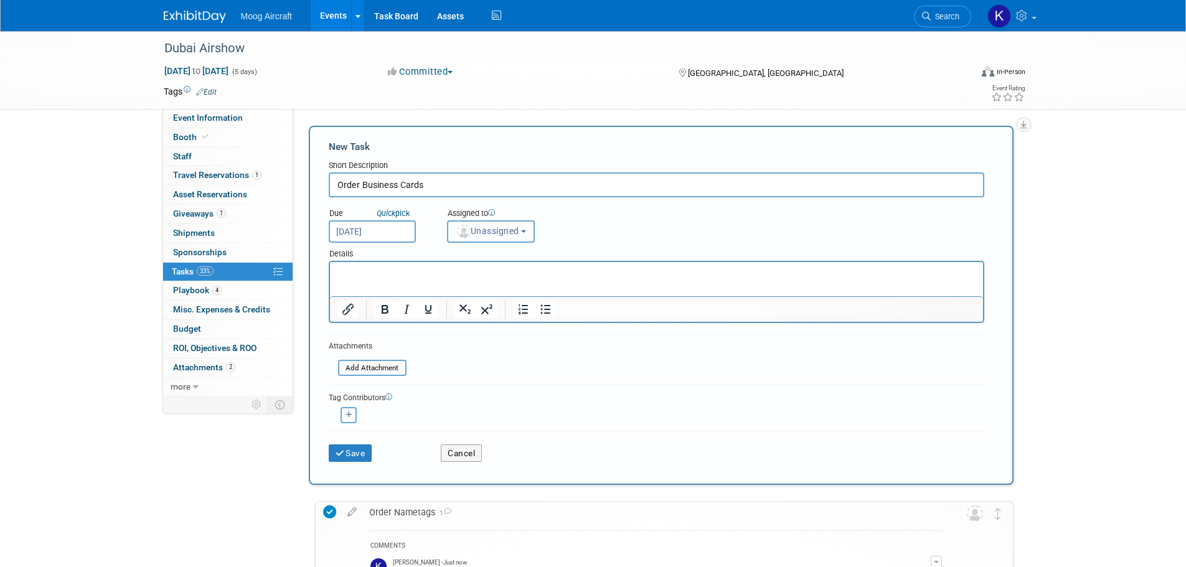
click at [496, 224] on button "Unassigned" at bounding box center [491, 231] width 88 height 22
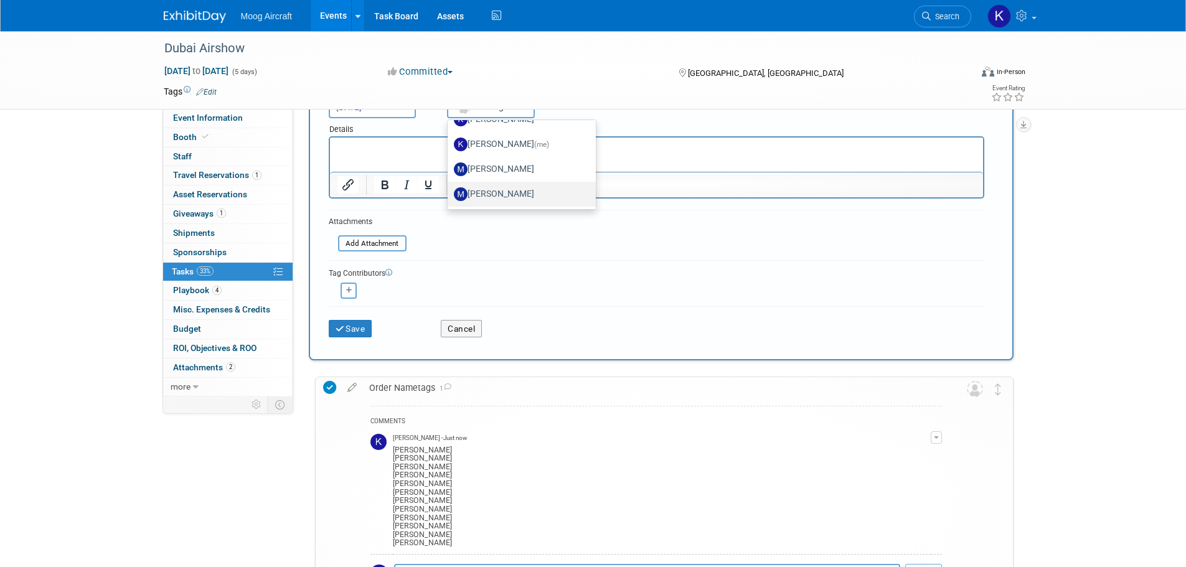
scroll to position [125, 0]
click at [511, 159] on label "Kelsey Blackley (me)" at bounding box center [519, 163] width 130 height 20
click at [450, 159] on input "Kelsey Blackley (me)" at bounding box center [445, 162] width 8 height 8
select select "64ef0a58-04af-4deb-8944-522dab8297dc"
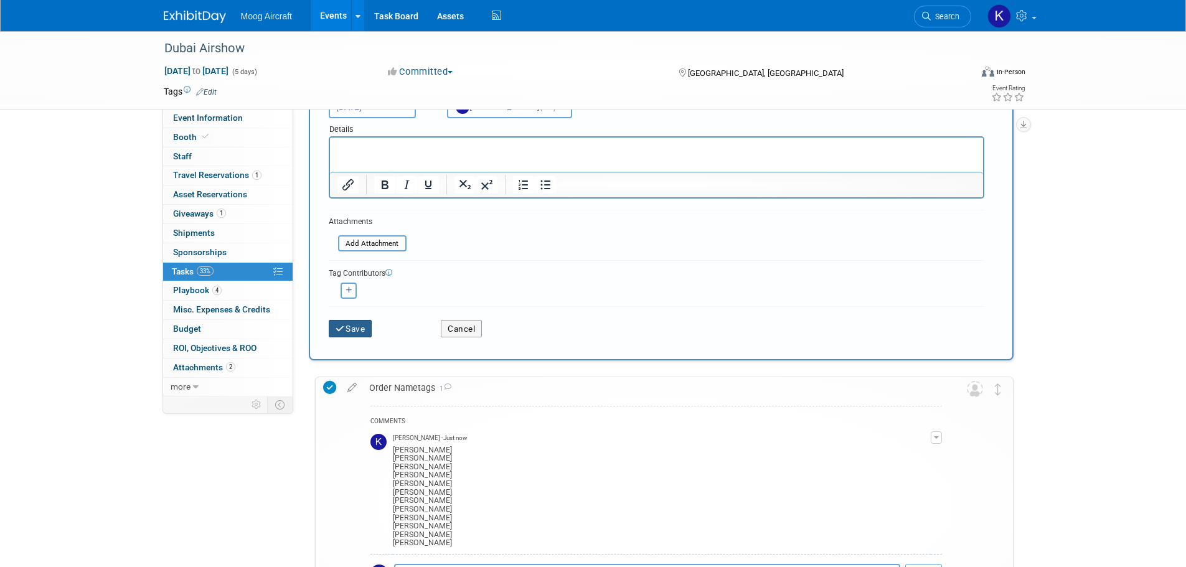
click at [364, 324] on button "Save" at bounding box center [351, 328] width 44 height 17
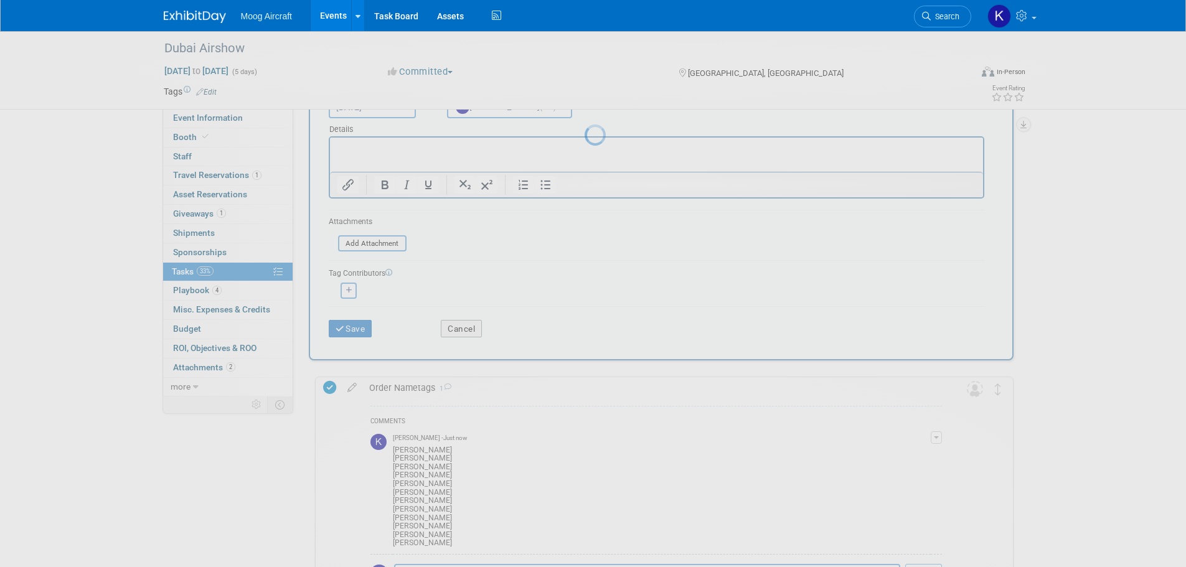
scroll to position [0, 0]
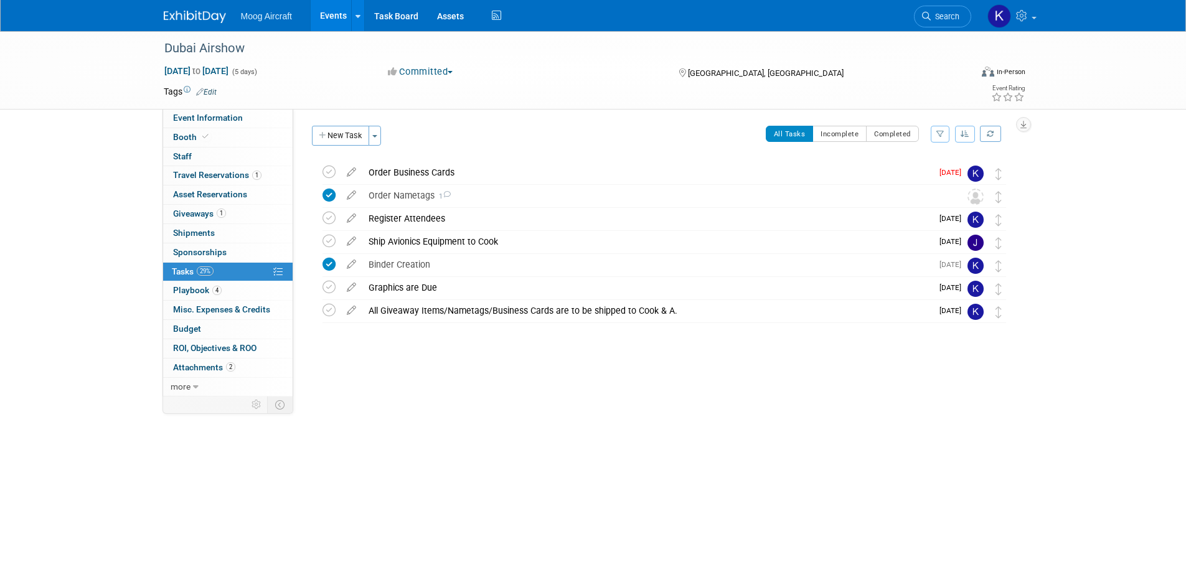
drag, startPoint x: 329, startPoint y: 174, endPoint x: 285, endPoint y: 22, distance: 158.2
click at [330, 174] on icon at bounding box center [329, 172] width 13 height 13
click at [421, 244] on div "Ship Avionics Equipment to Cook" at bounding box center [647, 241] width 570 height 21
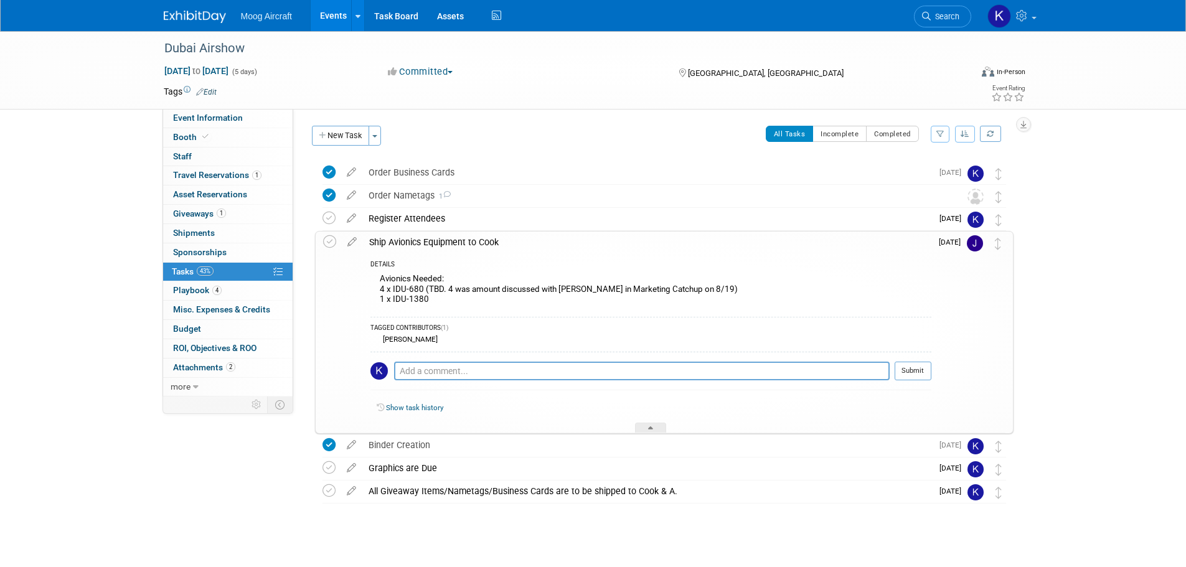
click at [421, 244] on div "Ship Avionics Equipment to Cook" at bounding box center [647, 242] width 568 height 21
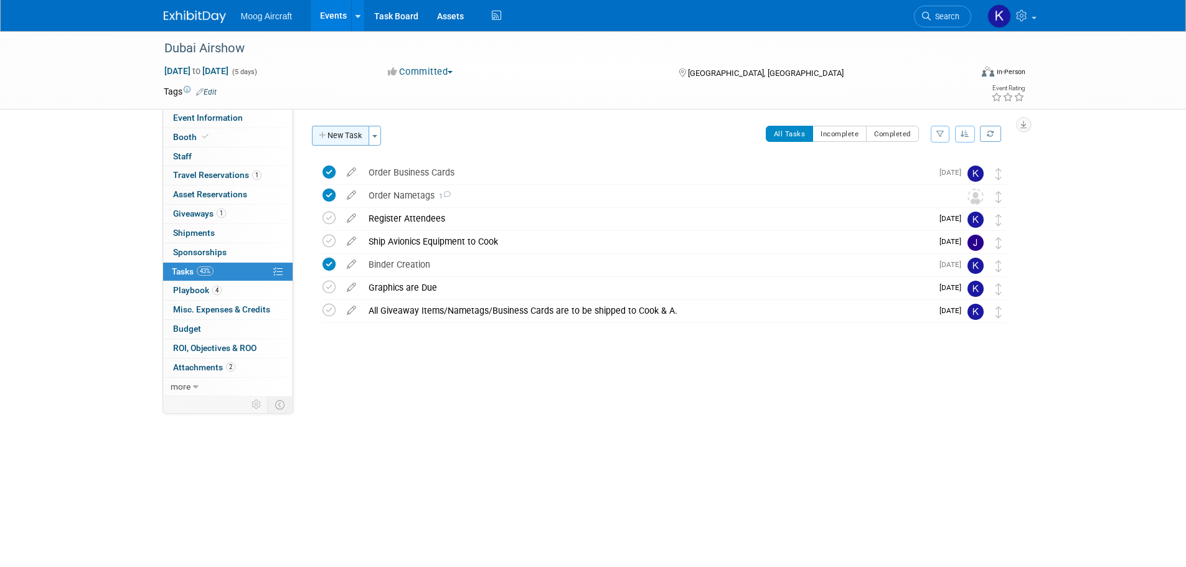
click at [344, 135] on button "New Task" at bounding box center [340, 136] width 57 height 20
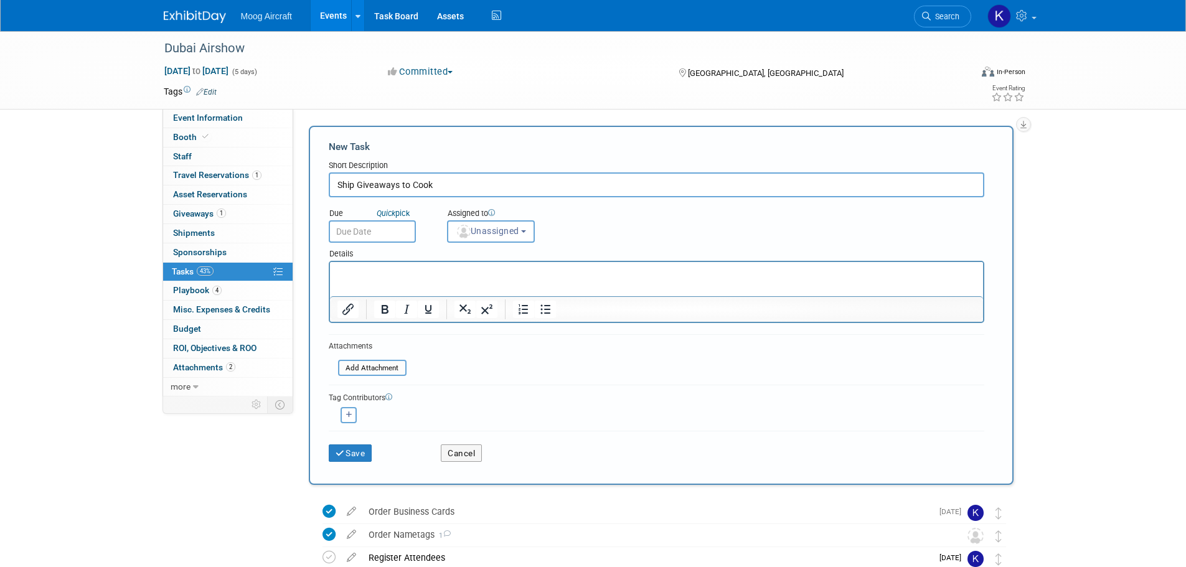
type input "Ship Giveaways to Cook"
click at [494, 214] on icon at bounding box center [491, 212] width 7 height 7
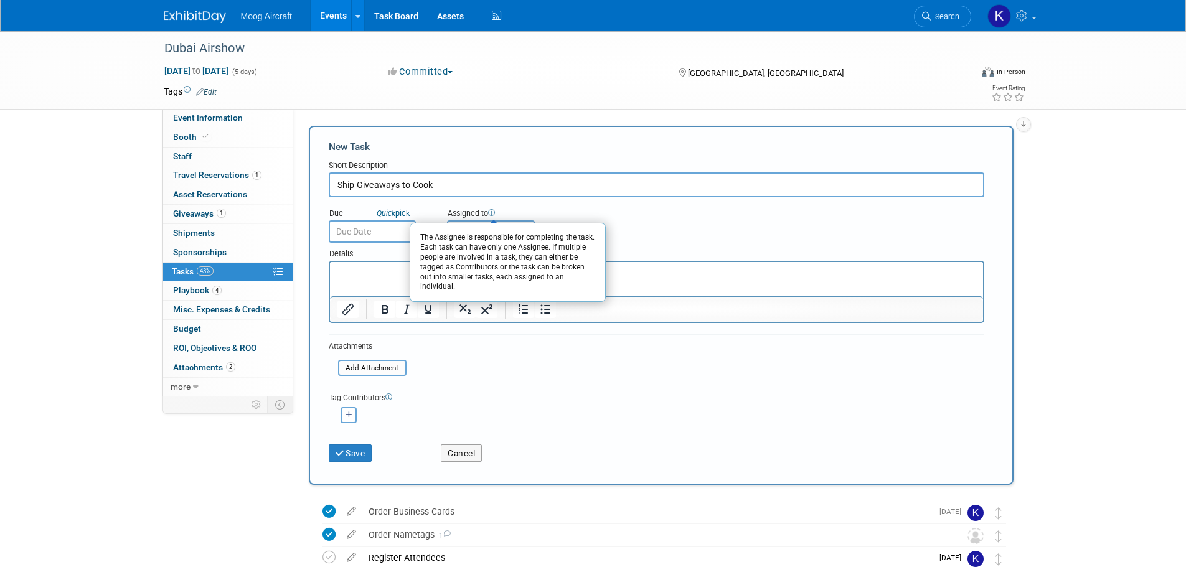
click at [502, 226] on div "The Assignee is responsible for completing the task. Each task can have only on…" at bounding box center [508, 262] width 196 height 79
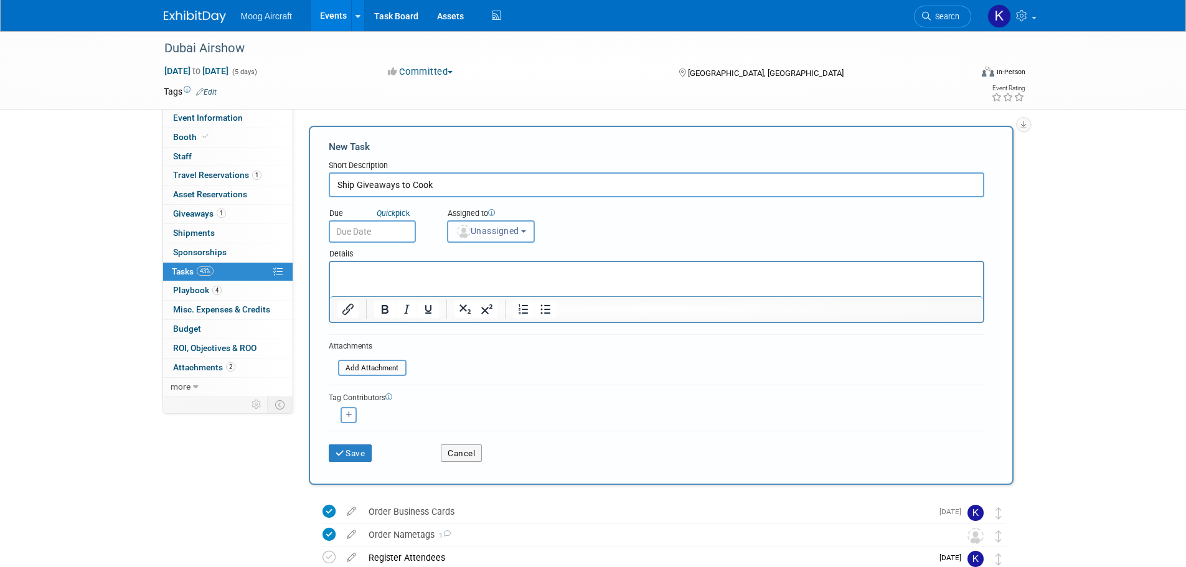
click at [514, 235] on span "Unassigned" at bounding box center [488, 231] width 64 height 10
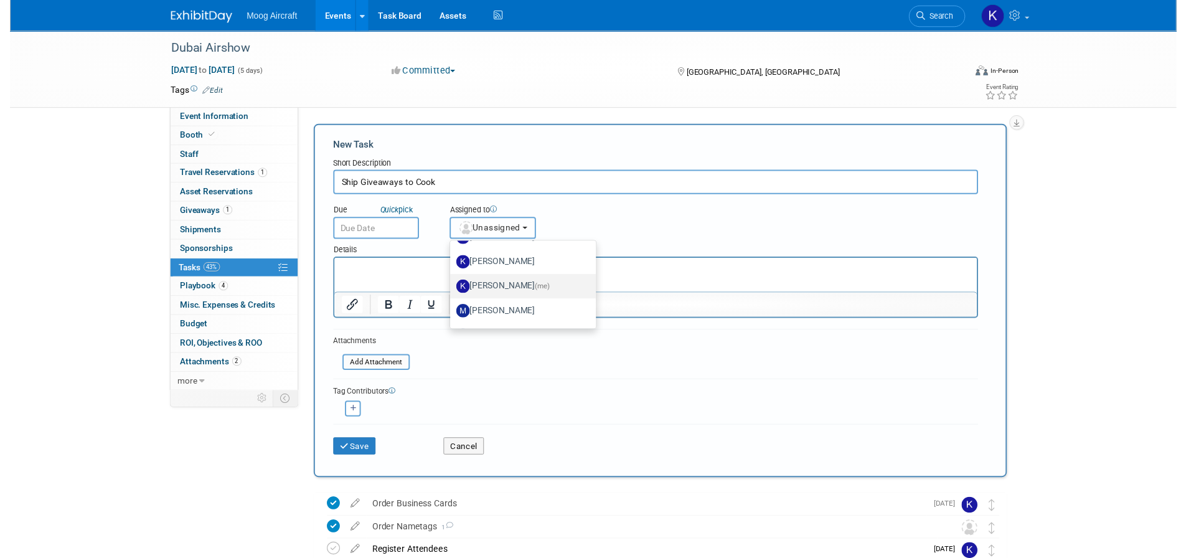
scroll to position [125, 0]
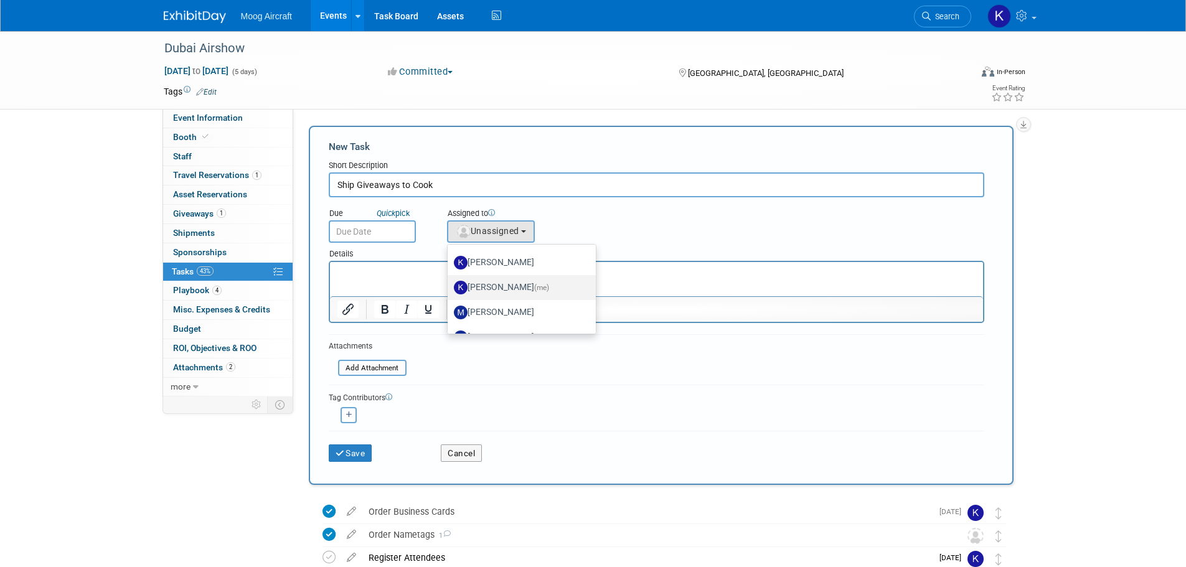
click at [511, 289] on label "Kelsey Blackley (me)" at bounding box center [519, 288] width 130 height 20
click at [450, 289] on input "Kelsey Blackley (me)" at bounding box center [445, 286] width 8 height 8
select select "64ef0a58-04af-4deb-8944-522dab8297dc"
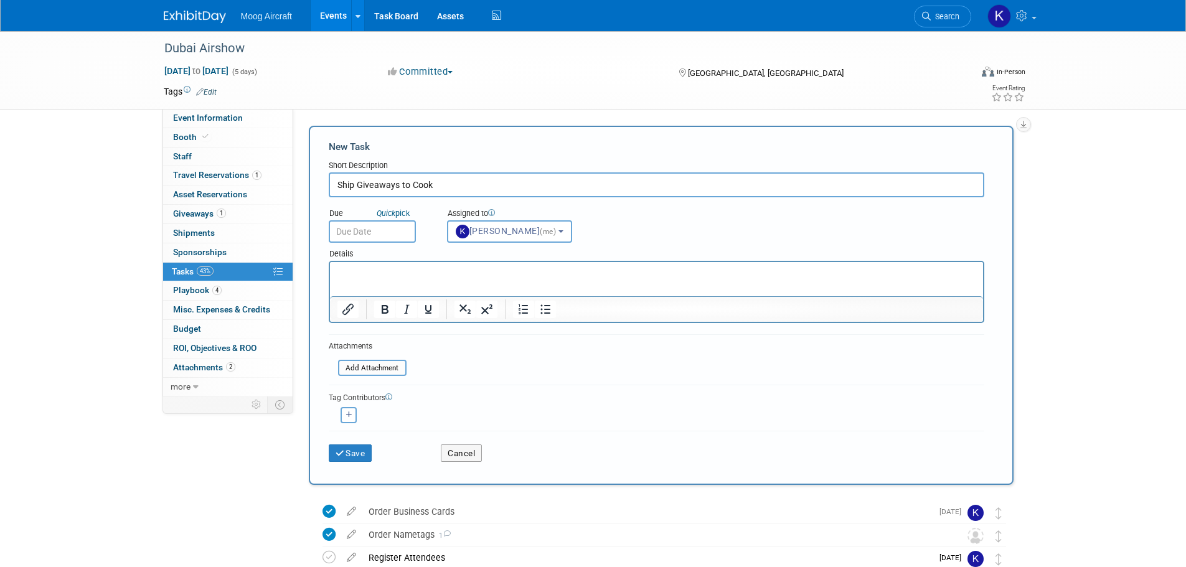
click at [359, 226] on input "text" at bounding box center [372, 231] width 87 height 22
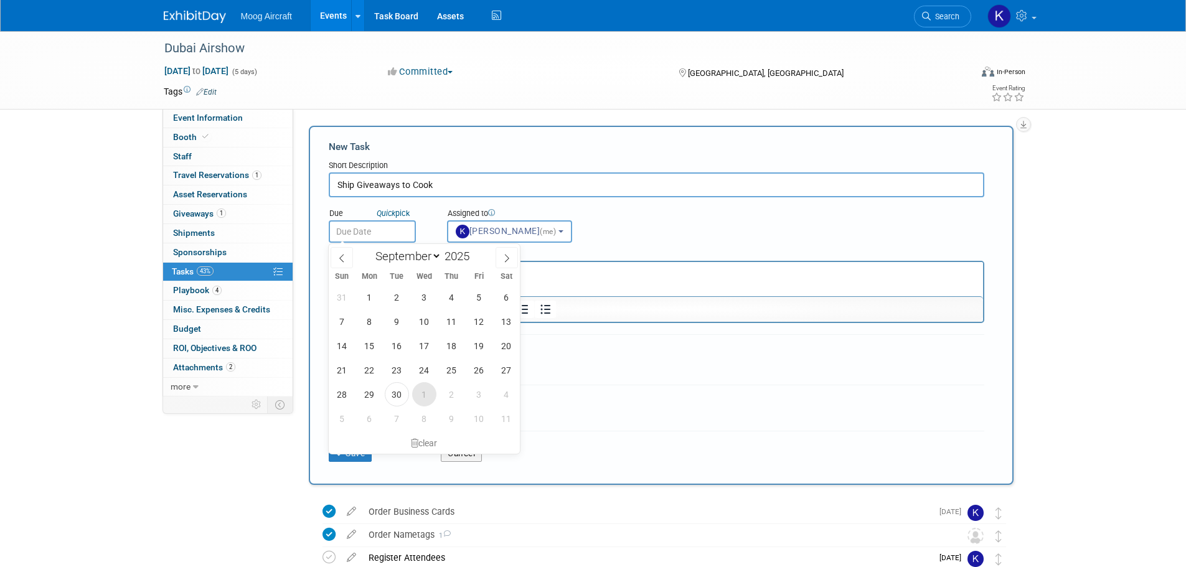
click at [428, 392] on span "1" at bounding box center [424, 394] width 24 height 24
type input "Oct 1, 2025"
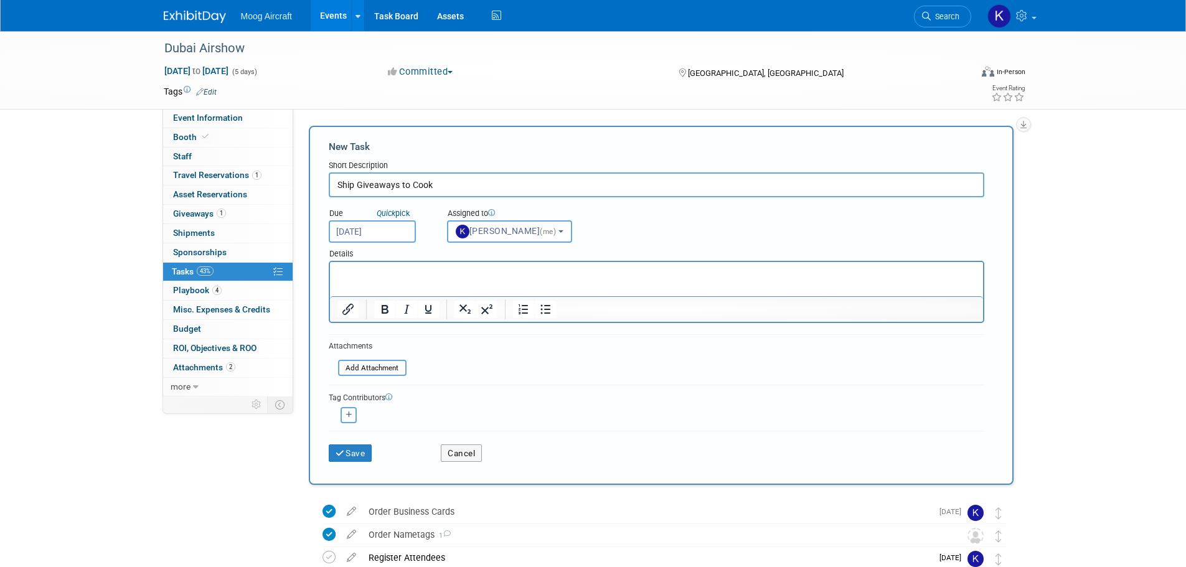
click at [372, 280] on html at bounding box center [655, 270] width 653 height 17
click at [354, 446] on button "Save" at bounding box center [351, 453] width 44 height 17
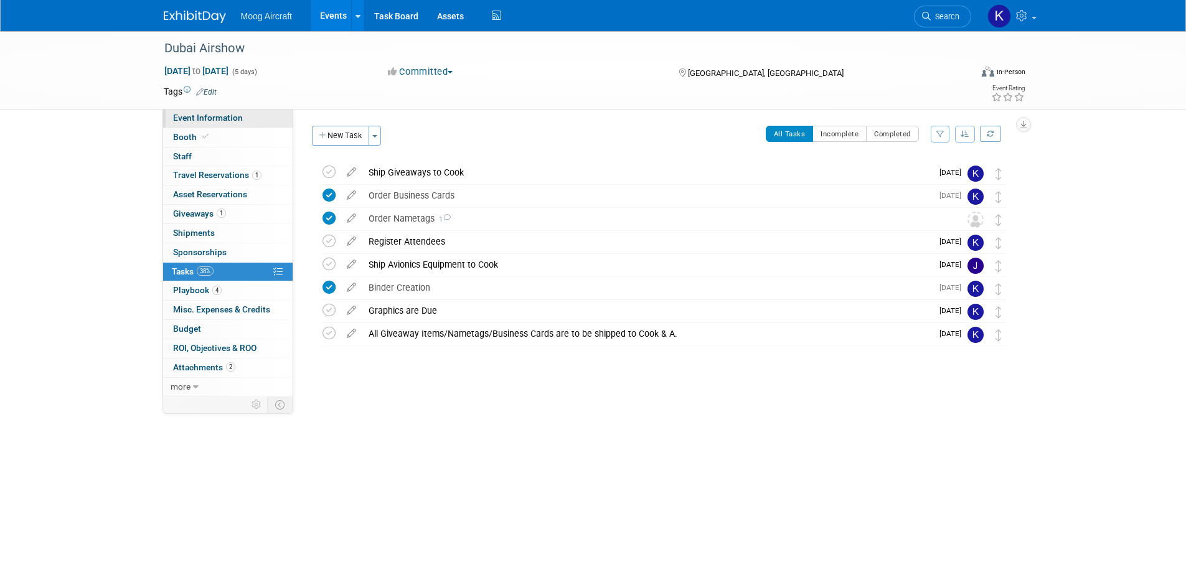
click at [205, 114] on span "Event Information" at bounding box center [208, 118] width 70 height 10
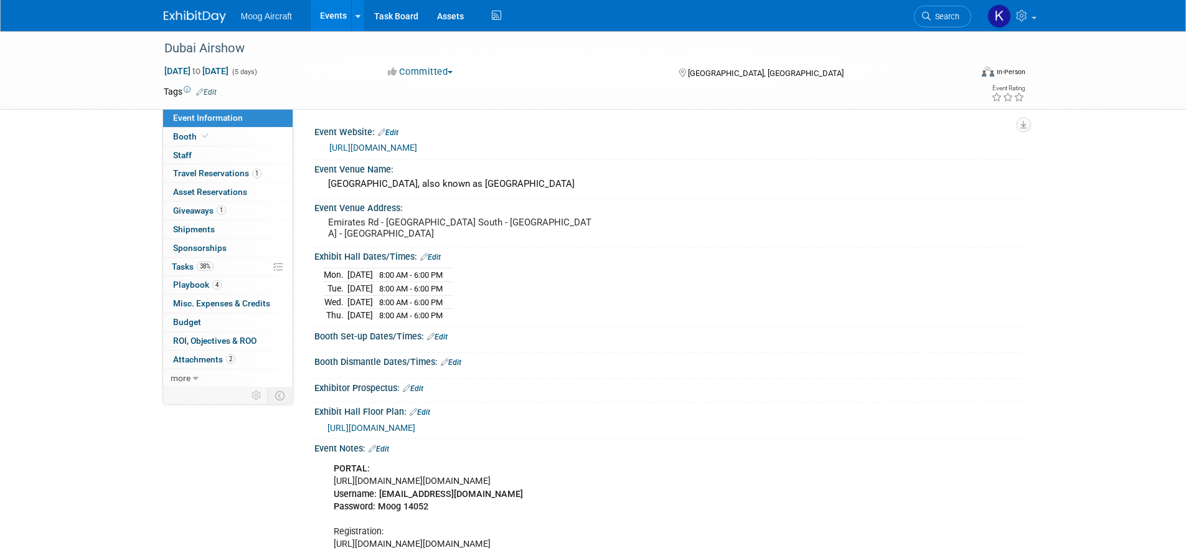
click at [202, 16] on img at bounding box center [195, 17] width 62 height 12
